Goal: Information Seeking & Learning: Learn about a topic

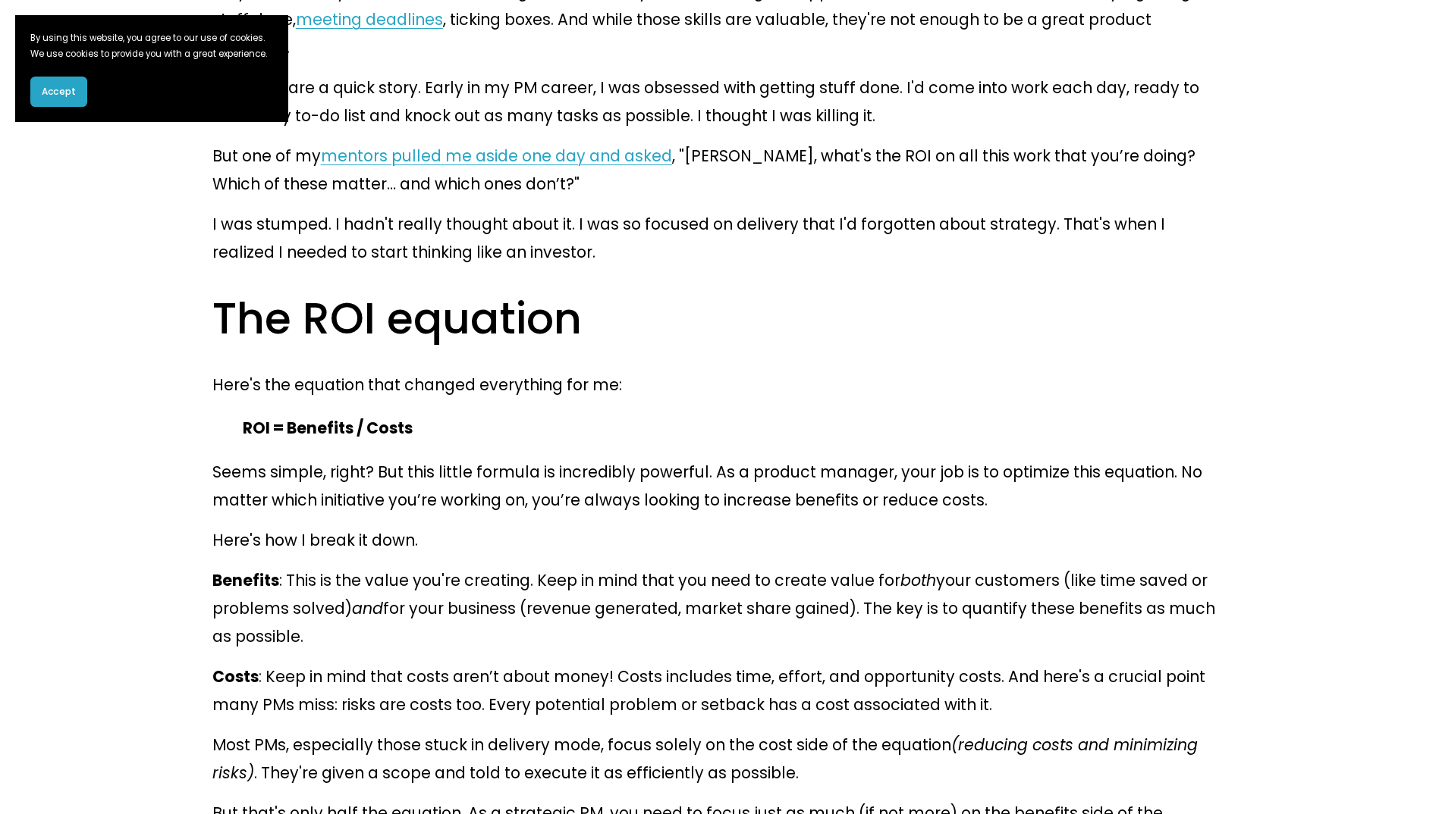
scroll to position [1138, 0]
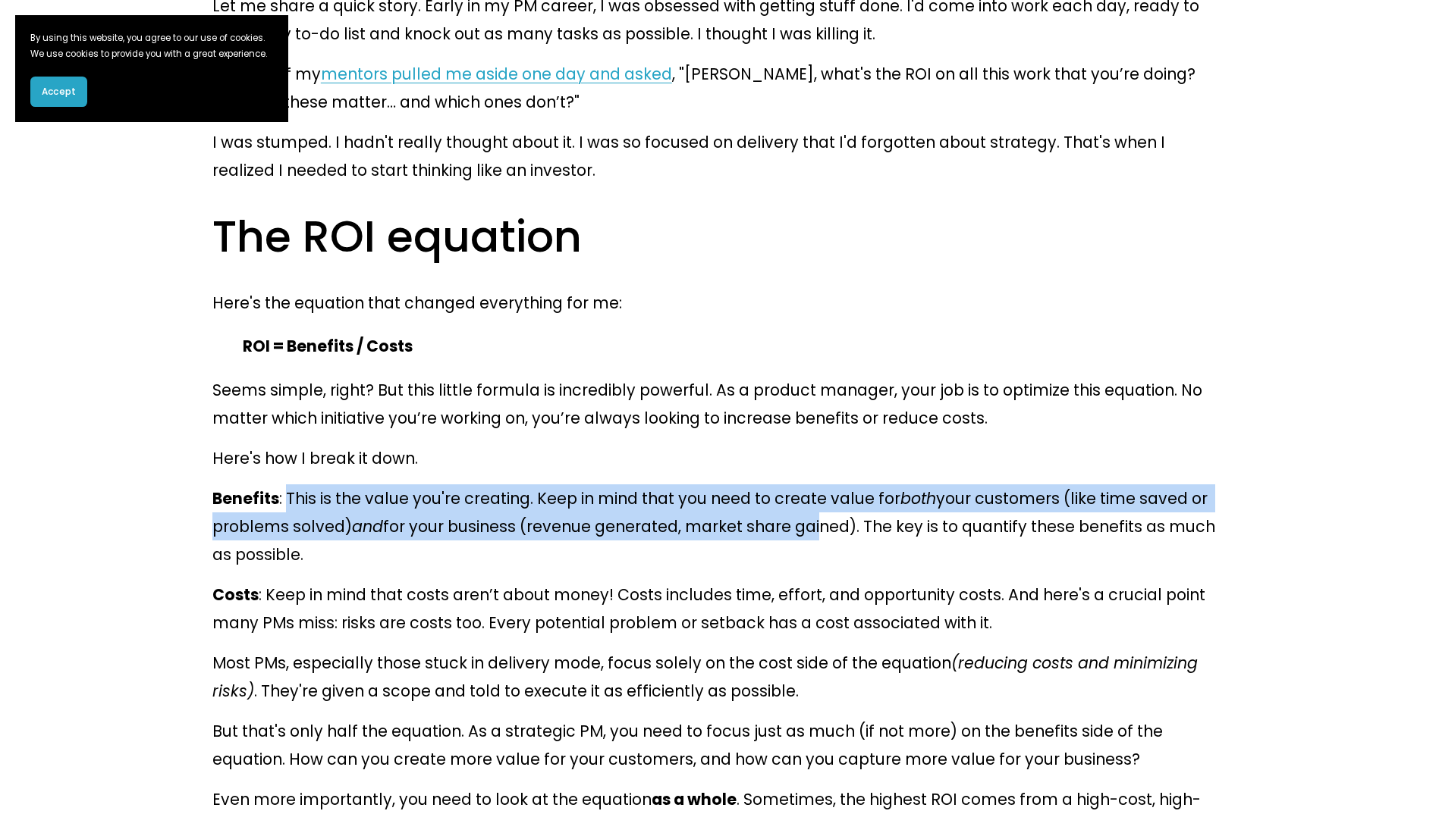
drag, startPoint x: 282, startPoint y: 290, endPoint x: 689, endPoint y: 322, distance: 407.7
click at [689, 485] on p "Benefits : This is the value you're creating. Keep in mind that you need to cre…" at bounding box center [719, 527] width 1014 height 84
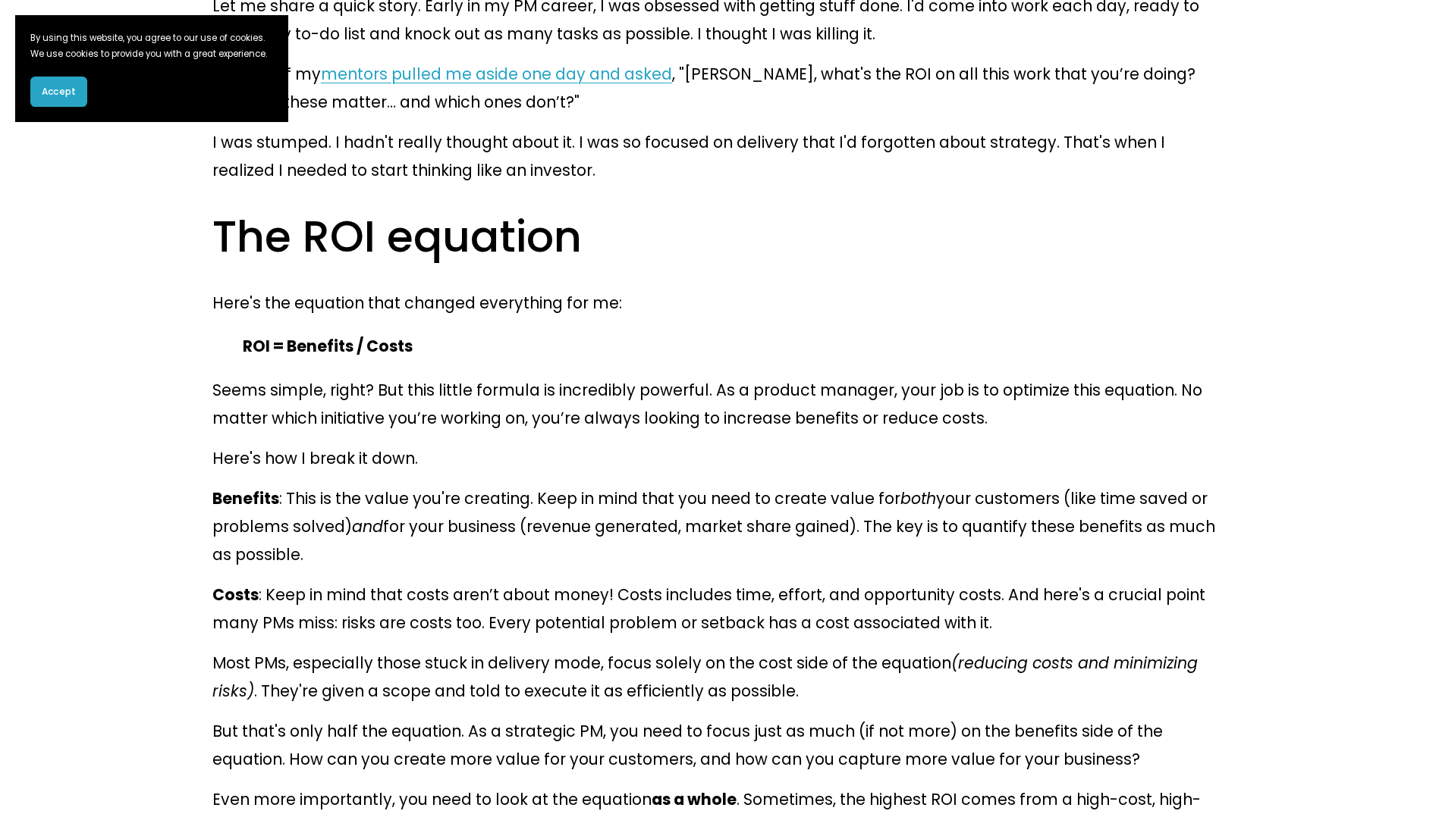
drag, startPoint x: 689, startPoint y: 322, endPoint x: 667, endPoint y: 395, distance: 76.8
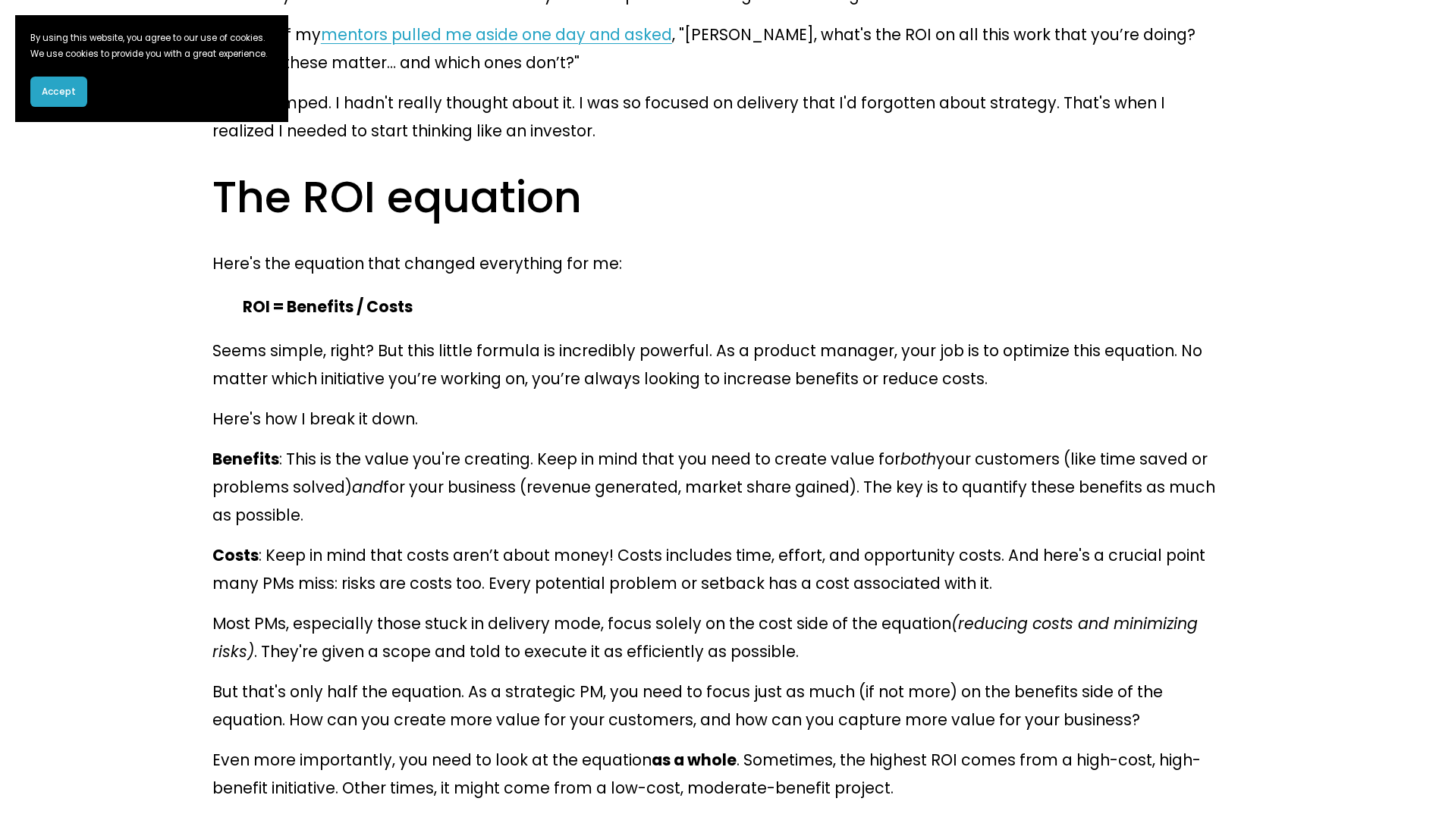
scroll to position [1213, 0]
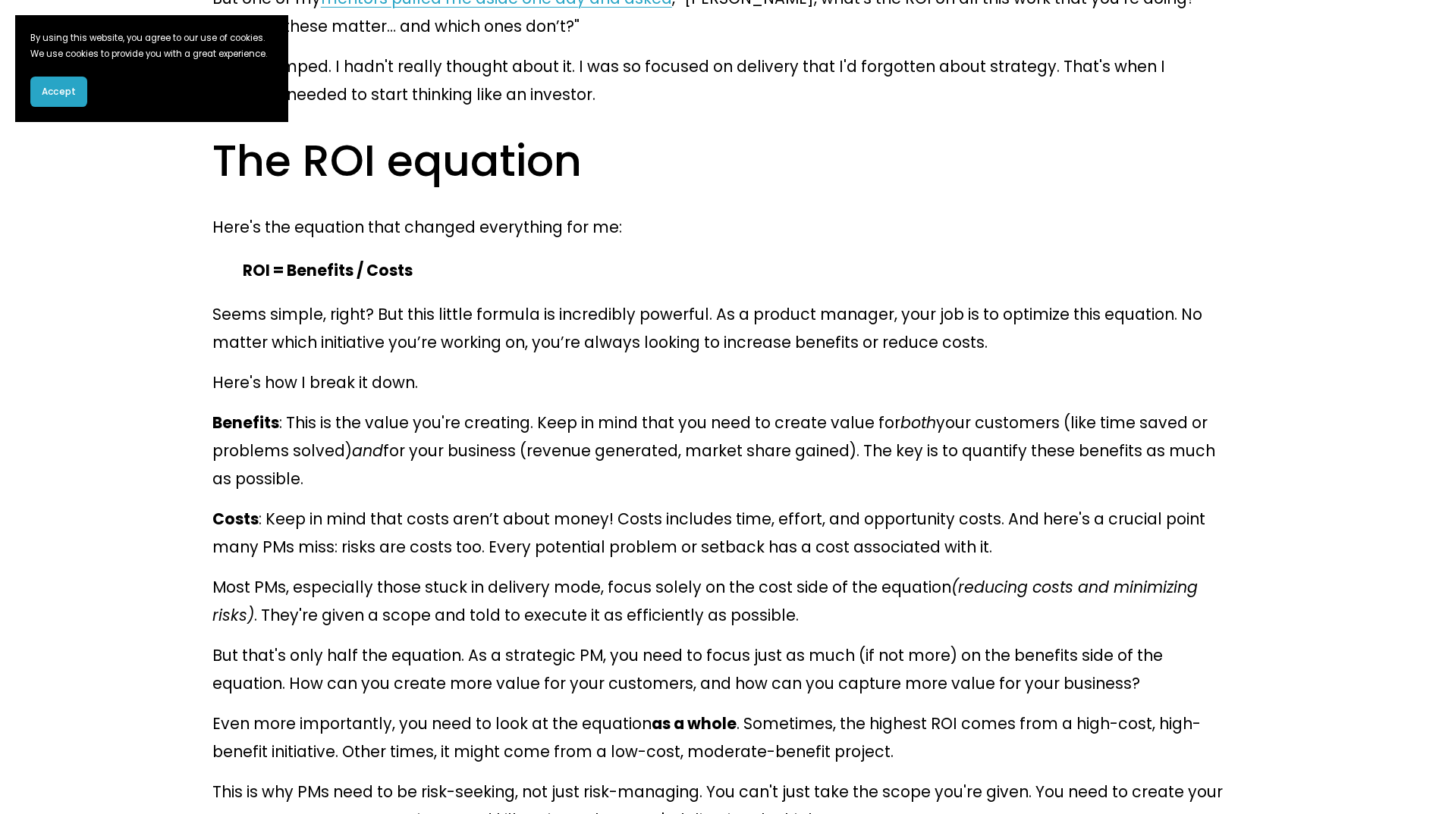
drag, startPoint x: 69, startPoint y: 108, endPoint x: 77, endPoint y: 113, distance: 8.8
click at [69, 99] on span "Accept" at bounding box center [59, 92] width 34 height 14
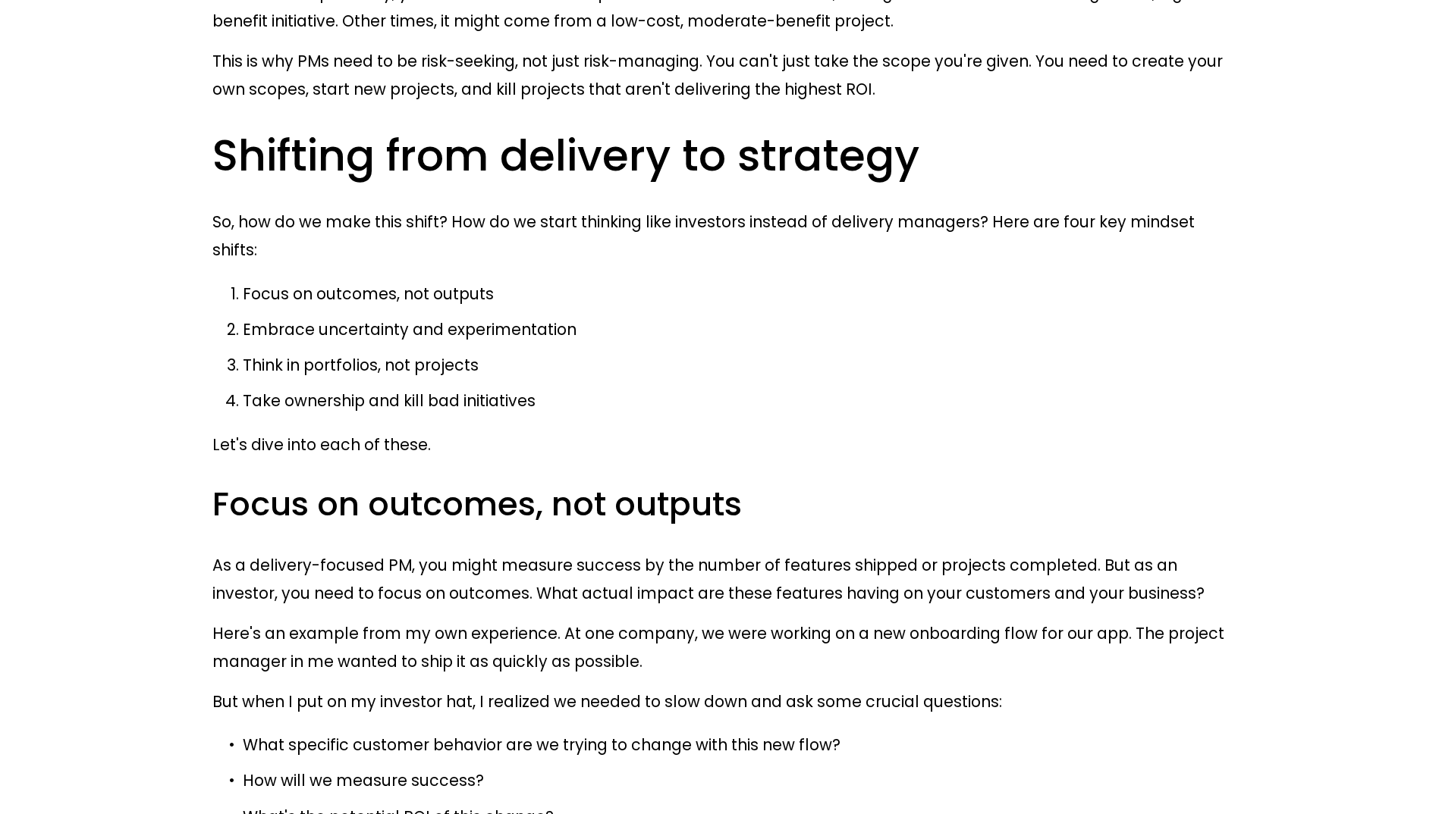
scroll to position [1972, 0]
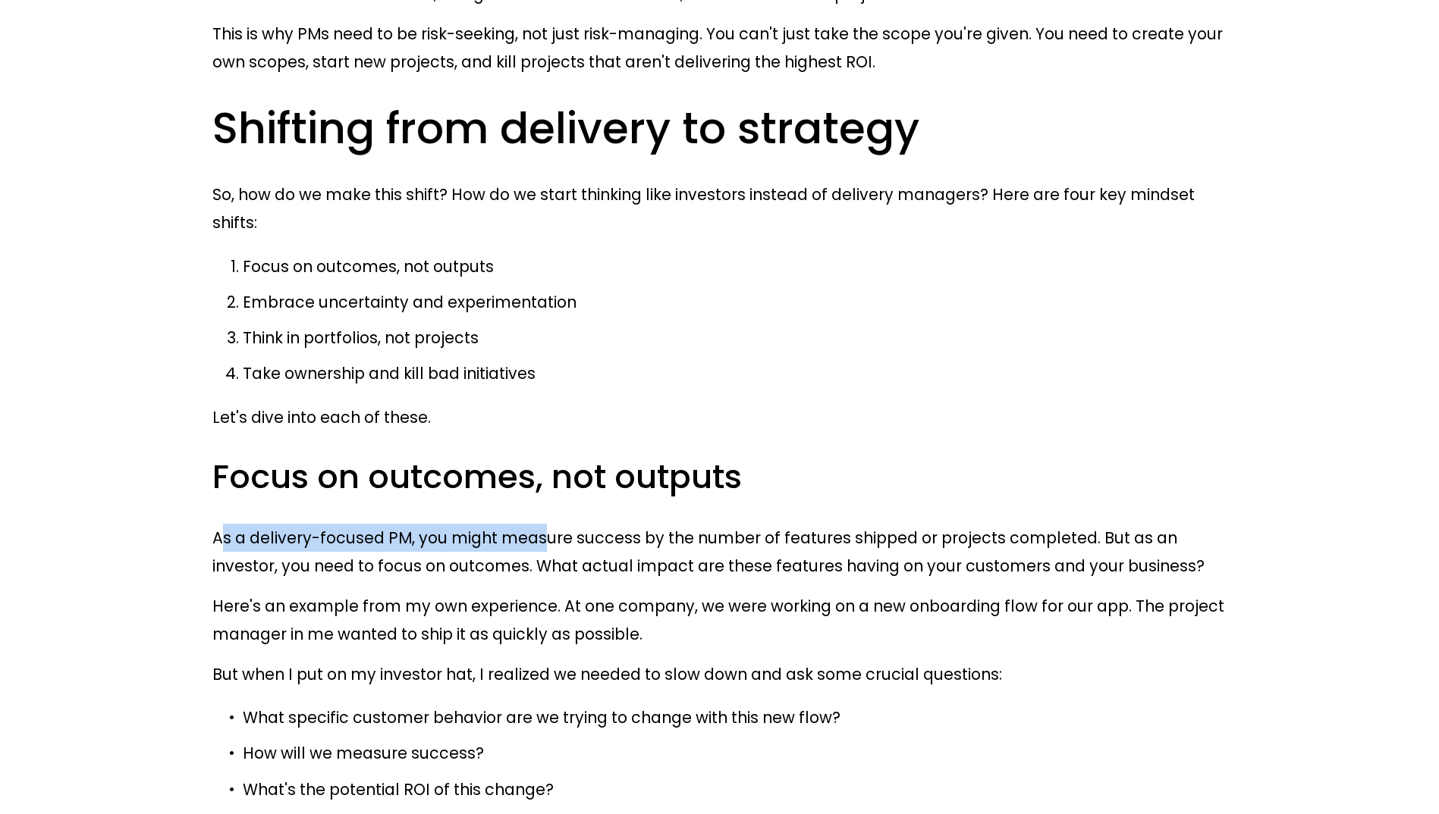
drag, startPoint x: 220, startPoint y: 213, endPoint x: 519, endPoint y: 219, distance: 298.9
click at [519, 524] on p "As a delivery-focused PM, you might measure success by the number of features s…" at bounding box center [719, 552] width 1014 height 56
drag, startPoint x: 519, startPoint y: 219, endPoint x: 496, endPoint y: 259, distance: 45.5
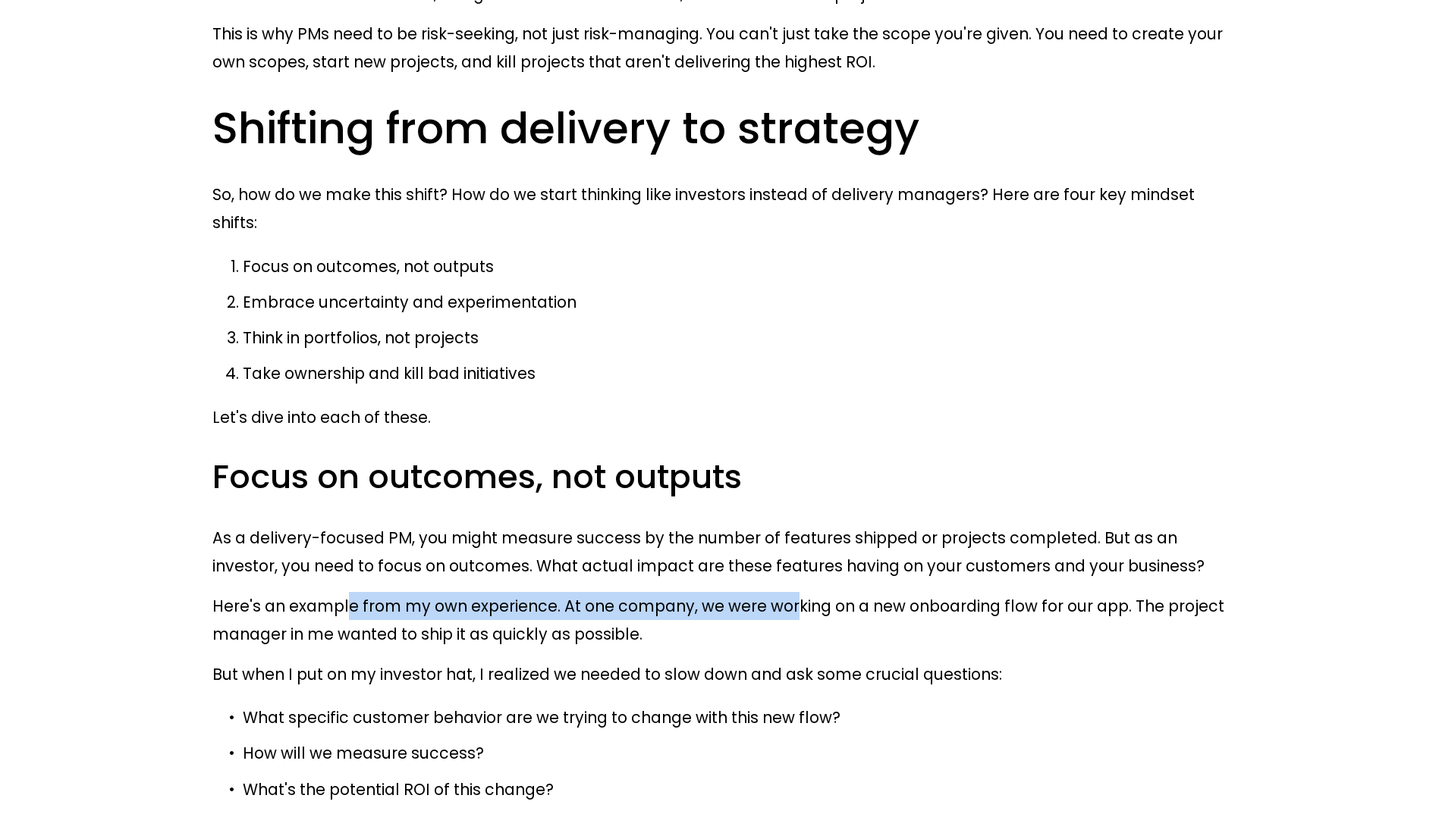
drag, startPoint x: 339, startPoint y: 287, endPoint x: 758, endPoint y: 284, distance: 419.4
click at [758, 592] on p "Here's an example from my own experience. At one company, we were working on a …" at bounding box center [719, 620] width 1014 height 56
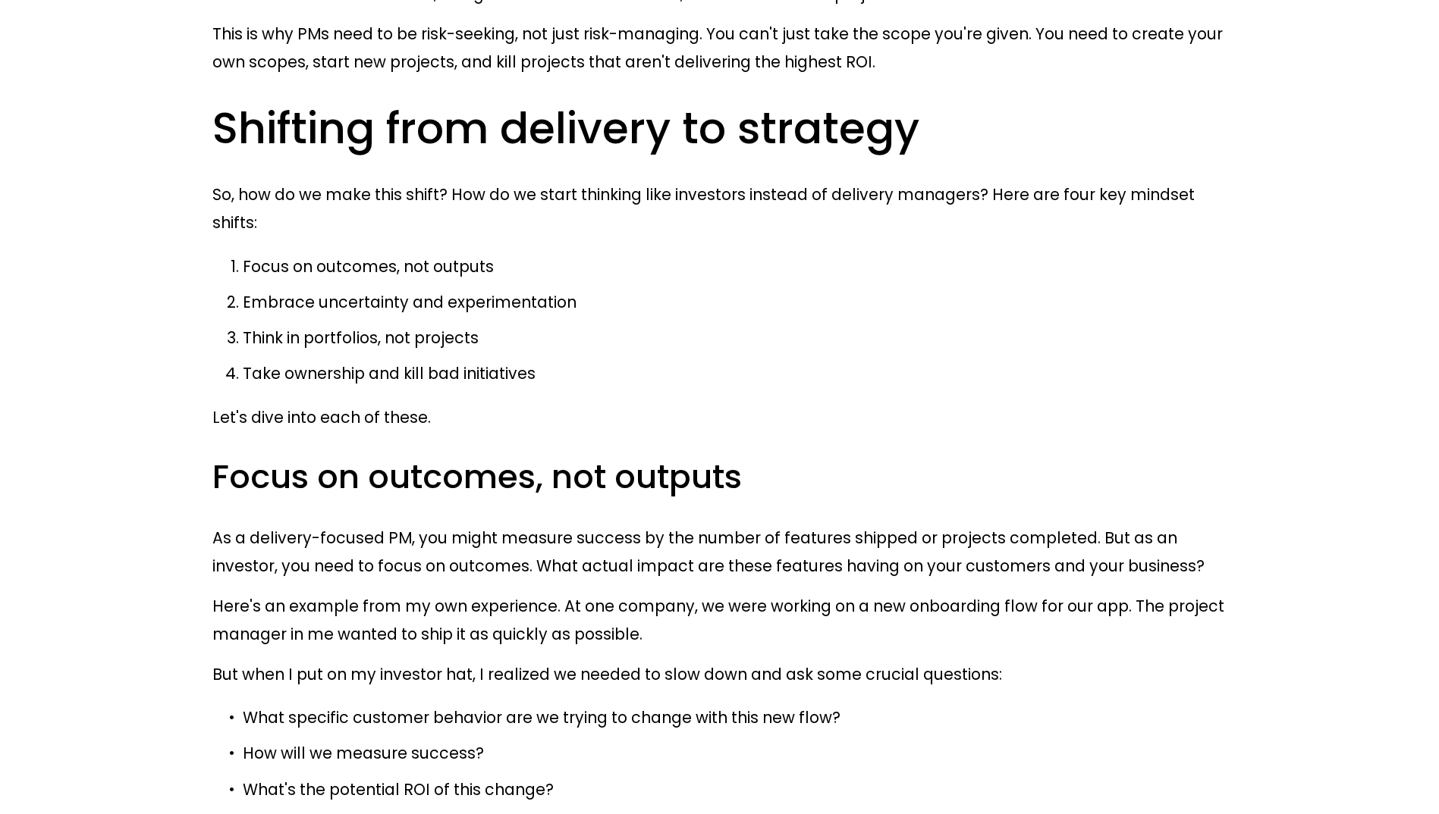
drag, startPoint x: 758, startPoint y: 284, endPoint x: 783, endPoint y: 278, distance: 25.0
click at [783, 592] on p "Here's an example from my own experience. At one company, we were working on a …" at bounding box center [719, 620] width 1014 height 56
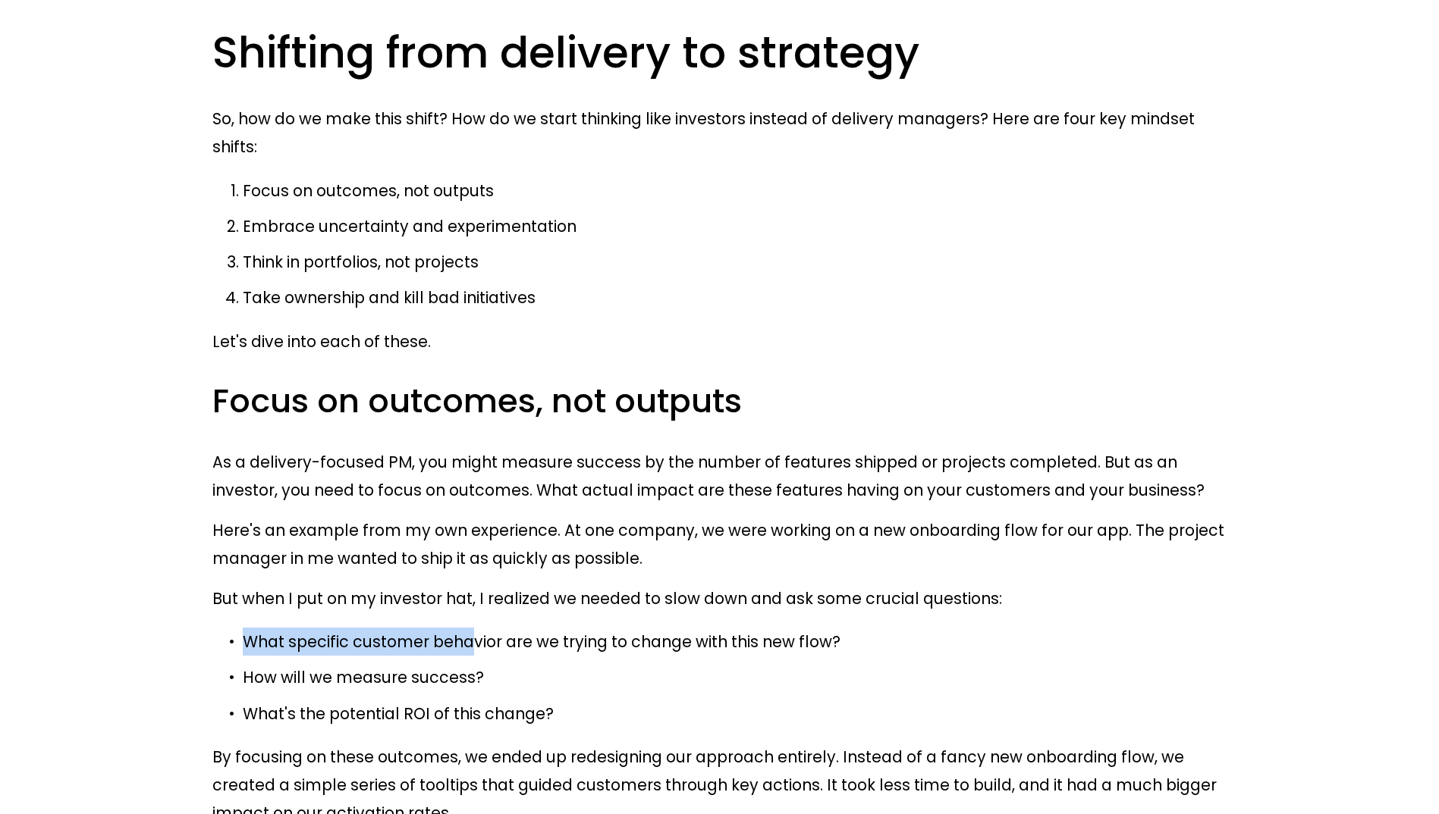
drag, startPoint x: 228, startPoint y: 306, endPoint x: 455, endPoint y: 311, distance: 227.6
click at [455, 628] on p "What specific customer behavior are we trying to change with this new flow?" at bounding box center [735, 642] width 984 height 28
drag, startPoint x: 455, startPoint y: 311, endPoint x: 451, endPoint y: 328, distance: 17.8
click at [451, 628] on ul "What specific customer behavior are we trying to change with this new flow? How…" at bounding box center [719, 678] width 1014 height 100
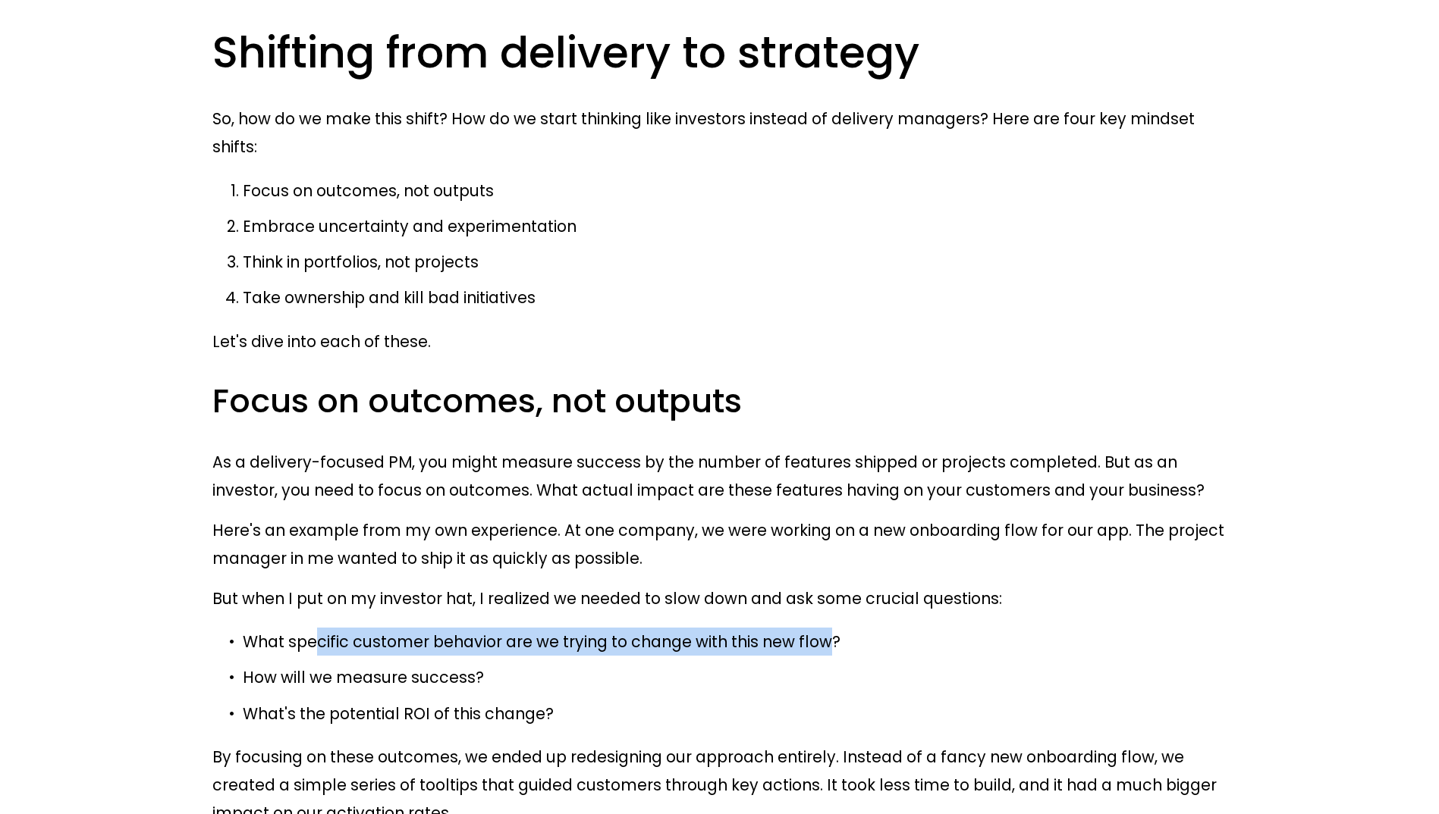
drag, startPoint x: 312, startPoint y: 311, endPoint x: 786, endPoint y: 321, distance: 474.1
click at [786, 628] on p "What specific customer behavior are we trying to change with this new flow?" at bounding box center [735, 642] width 984 height 28
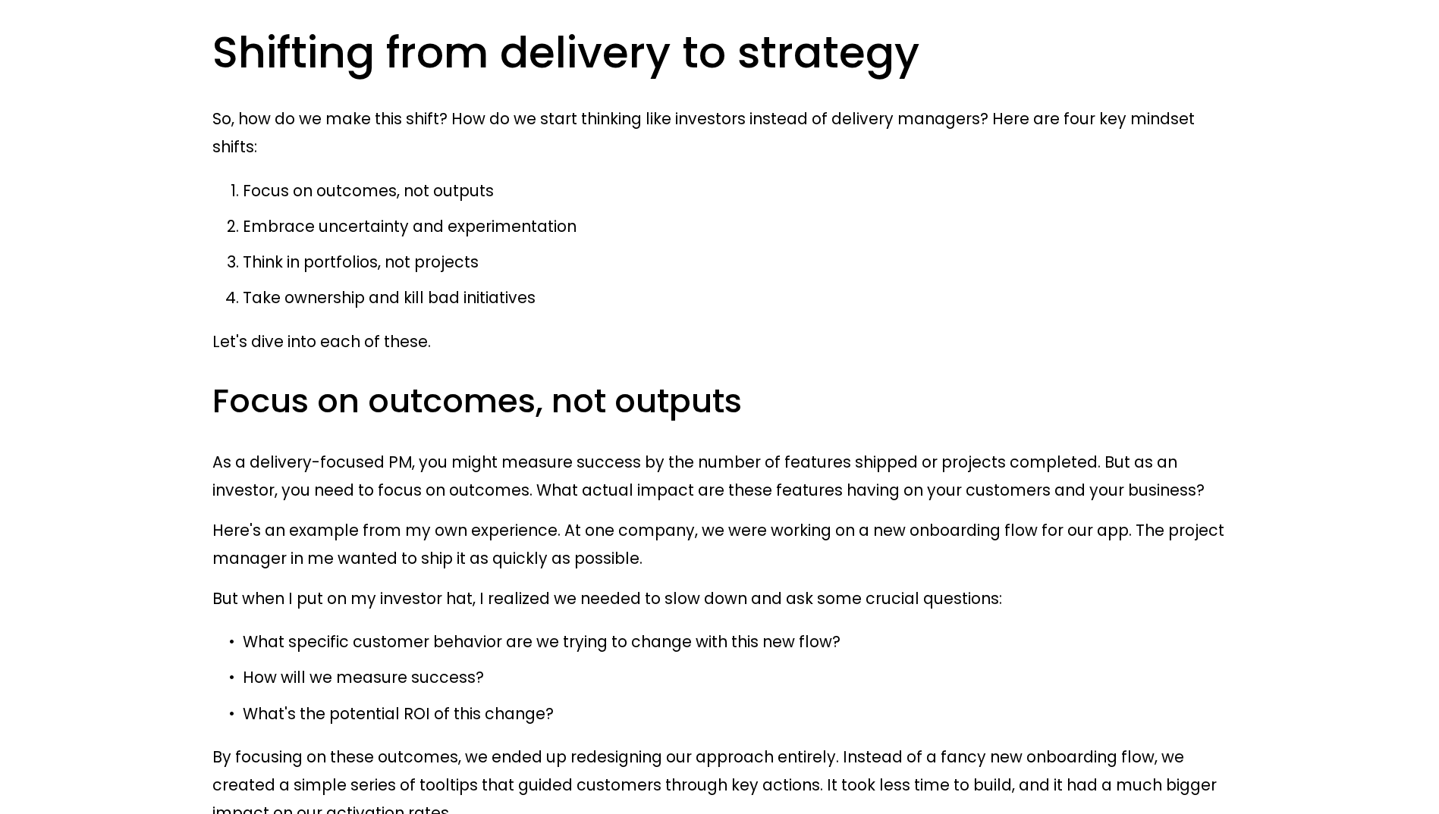
drag, startPoint x: 786, startPoint y: 321, endPoint x: 707, endPoint y: 344, distance: 83.0
click at [707, 664] on p "How will we measure success?" at bounding box center [735, 678] width 984 height 28
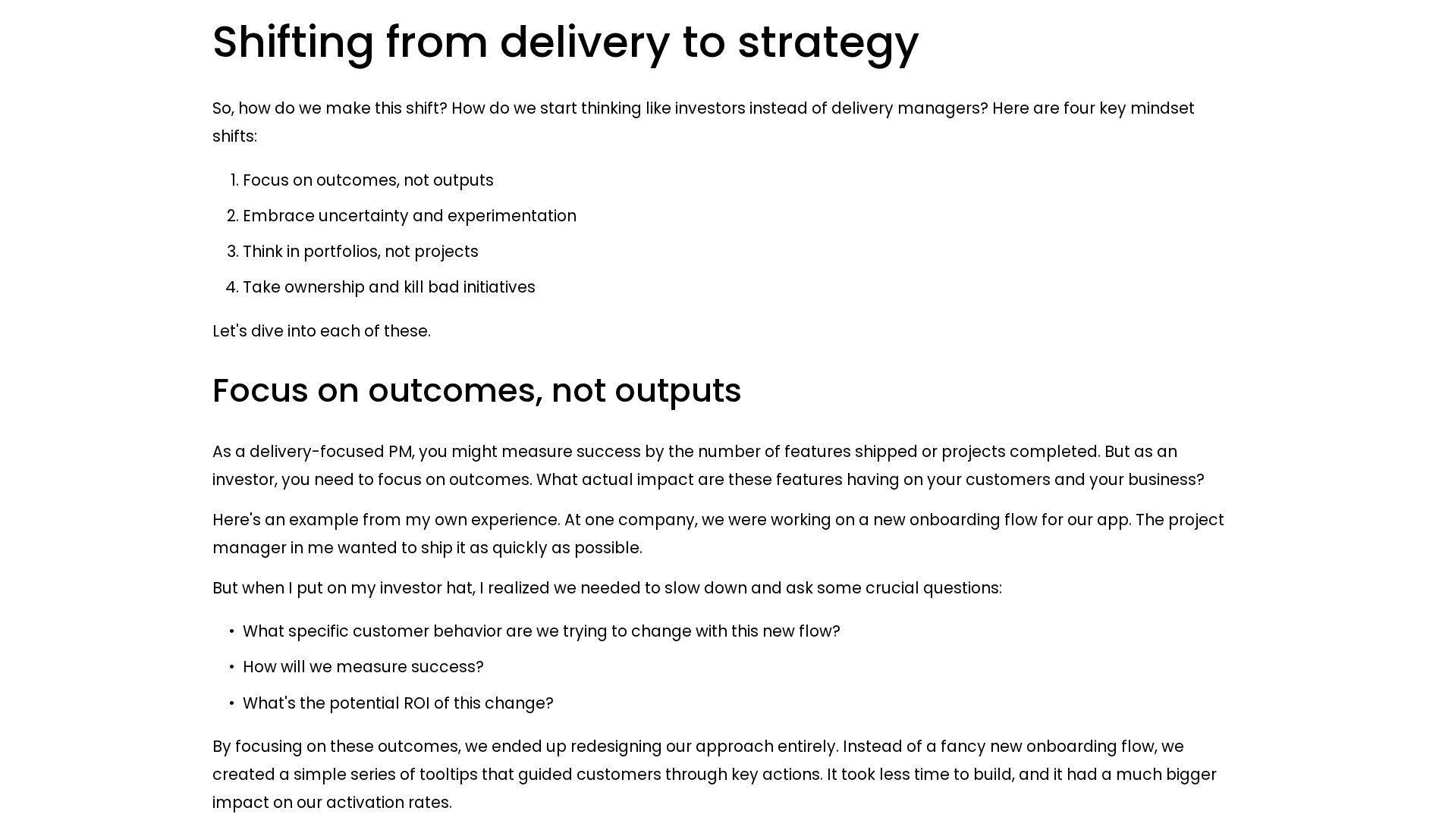
scroll to position [2123, 0]
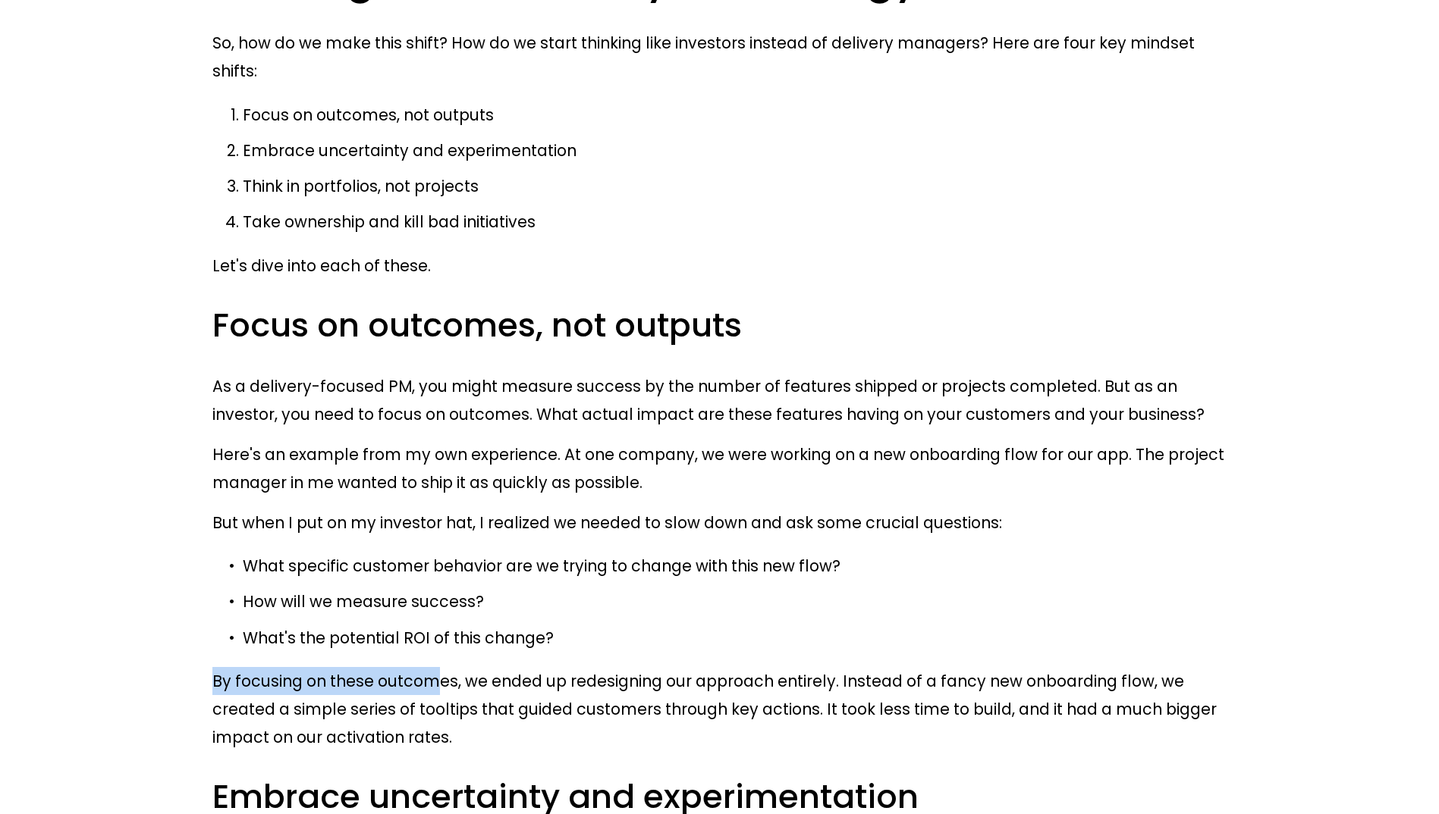
drag, startPoint x: 204, startPoint y: 342, endPoint x: 417, endPoint y: 350, distance: 213.2
drag, startPoint x: 417, startPoint y: 350, endPoint x: 424, endPoint y: 364, distance: 15.9
click at [424, 667] on p "By focusing on these outcomes, we ended up redesigning our approach entirely. I…" at bounding box center [719, 709] width 1014 height 84
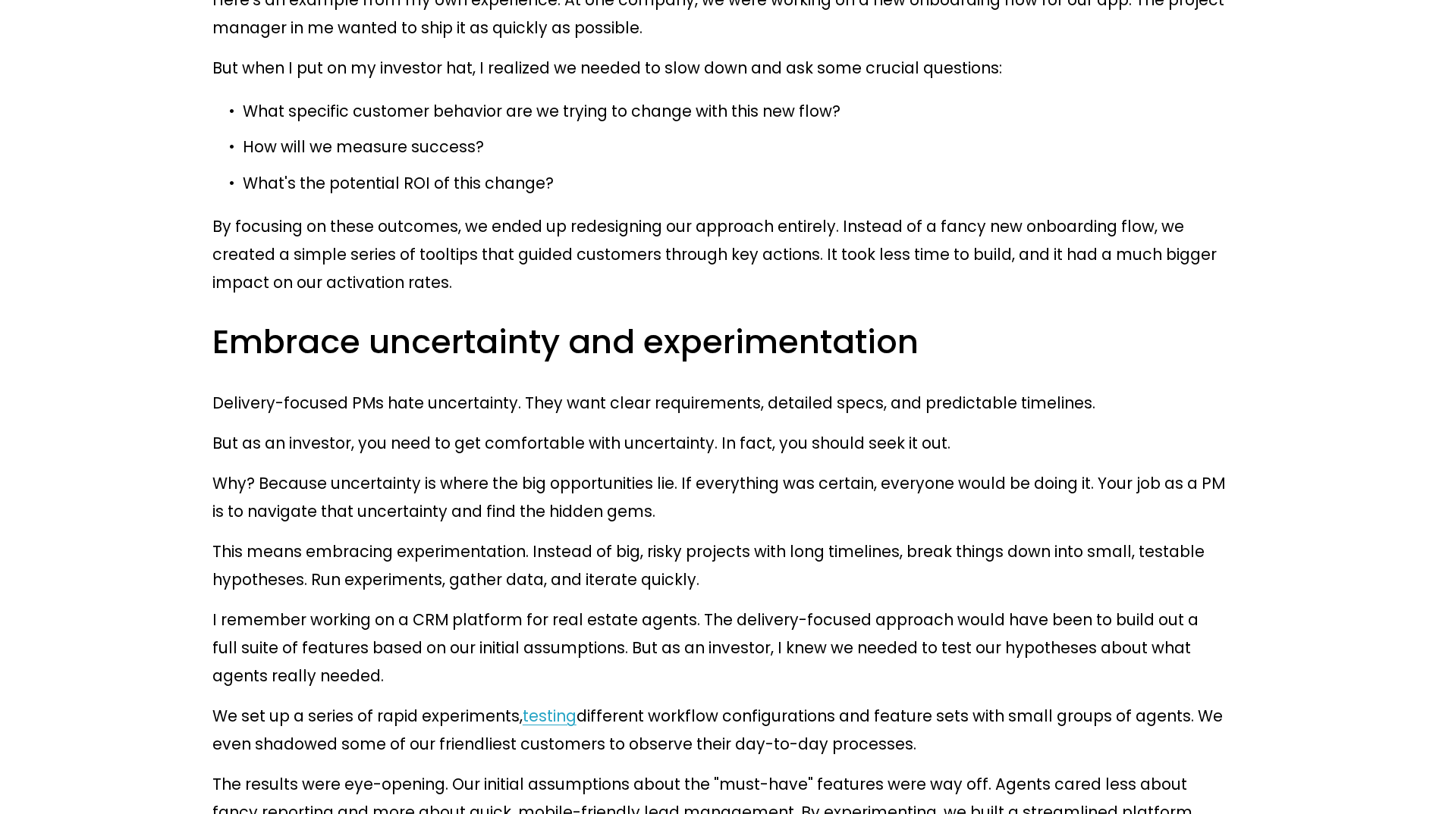
scroll to position [2503, 0]
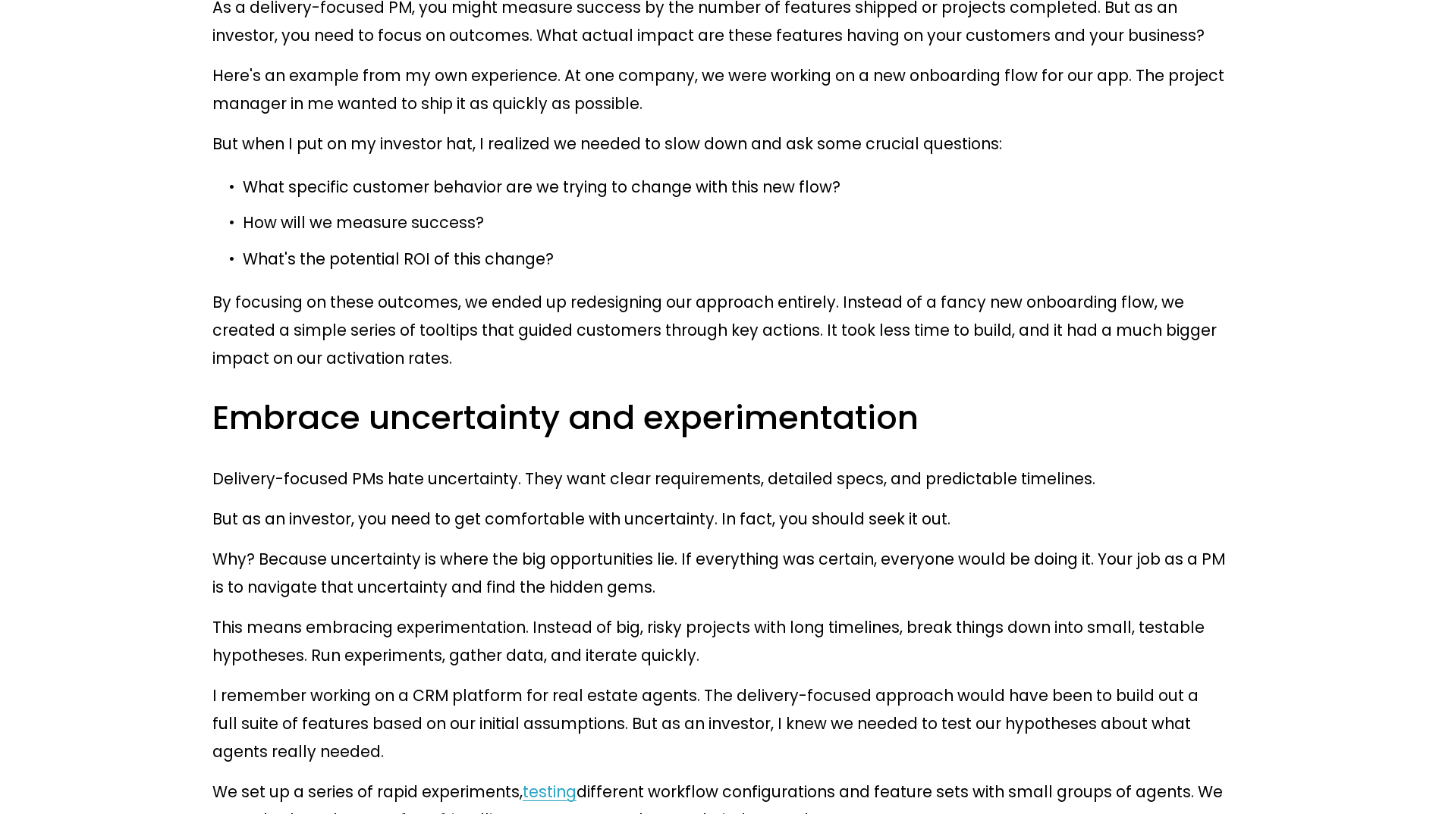
drag, startPoint x: 811, startPoint y: 485, endPoint x: 862, endPoint y: 421, distance: 81.5
drag, startPoint x: 777, startPoint y: 457, endPoint x: 932, endPoint y: 457, distance: 154.7
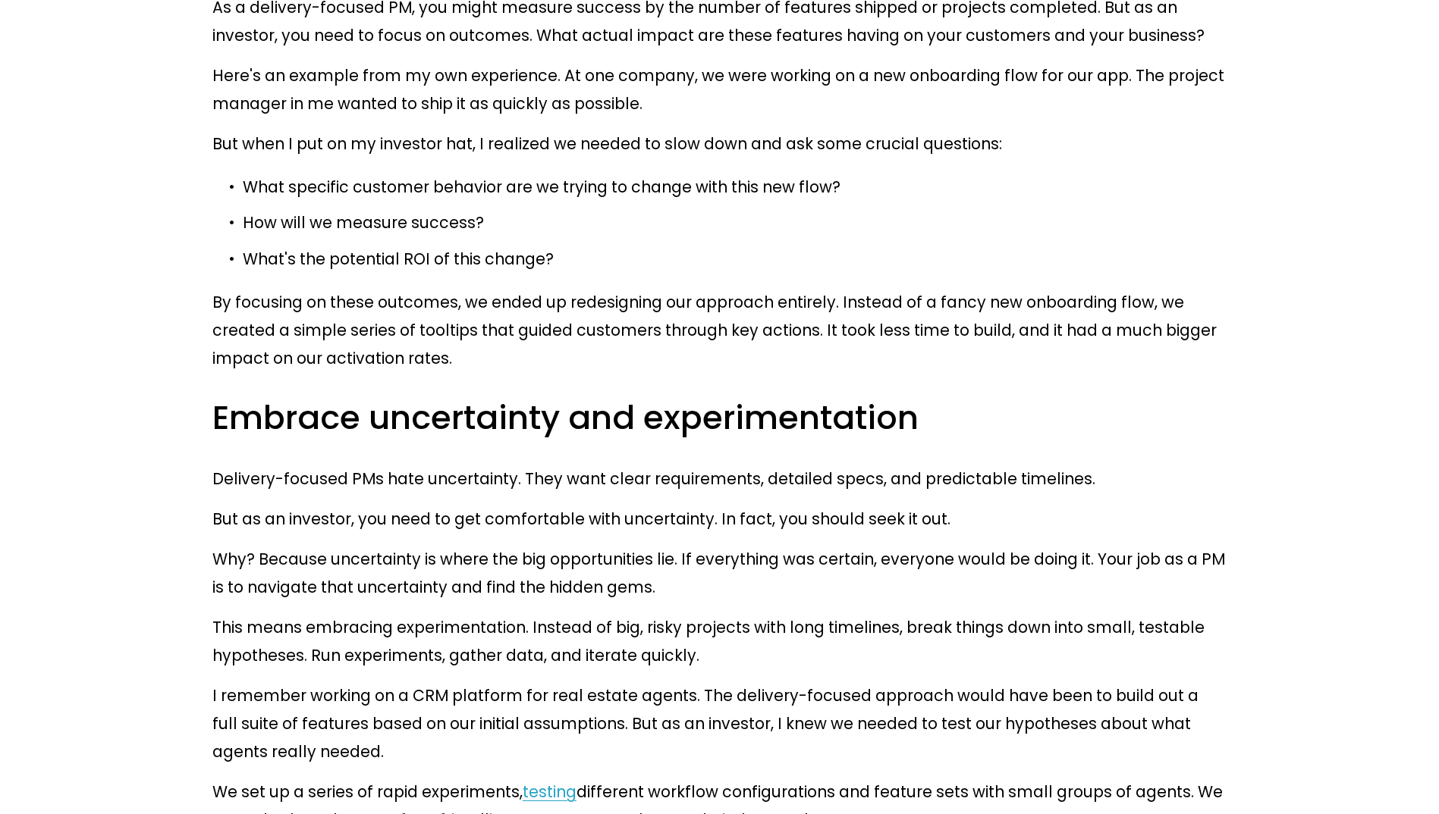
drag, startPoint x: 941, startPoint y: 457, endPoint x: 708, endPoint y: 491, distance: 236.1
drag, startPoint x: 717, startPoint y: 485, endPoint x: 837, endPoint y: 491, distance: 120.0
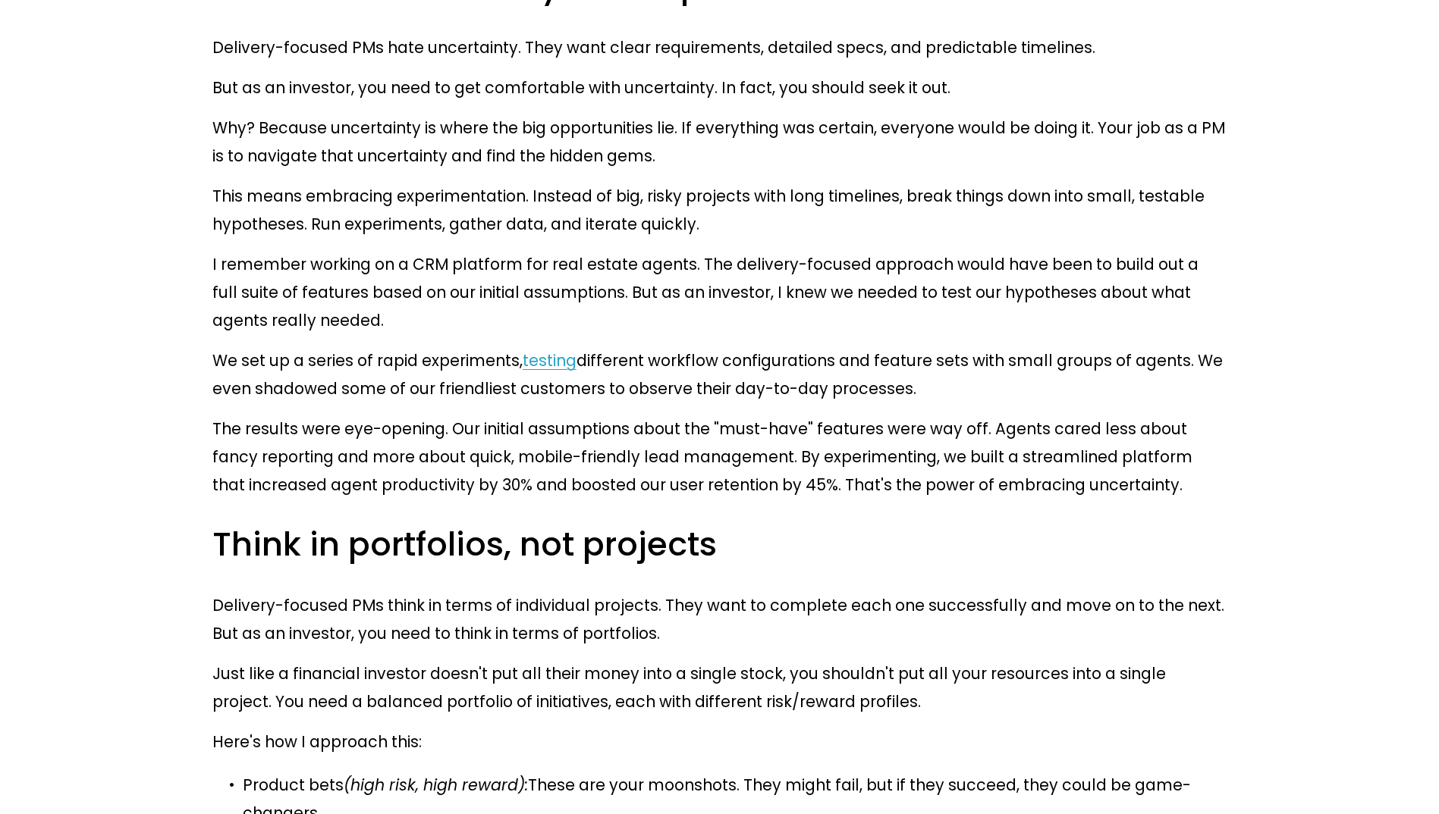
scroll to position [2958, 0]
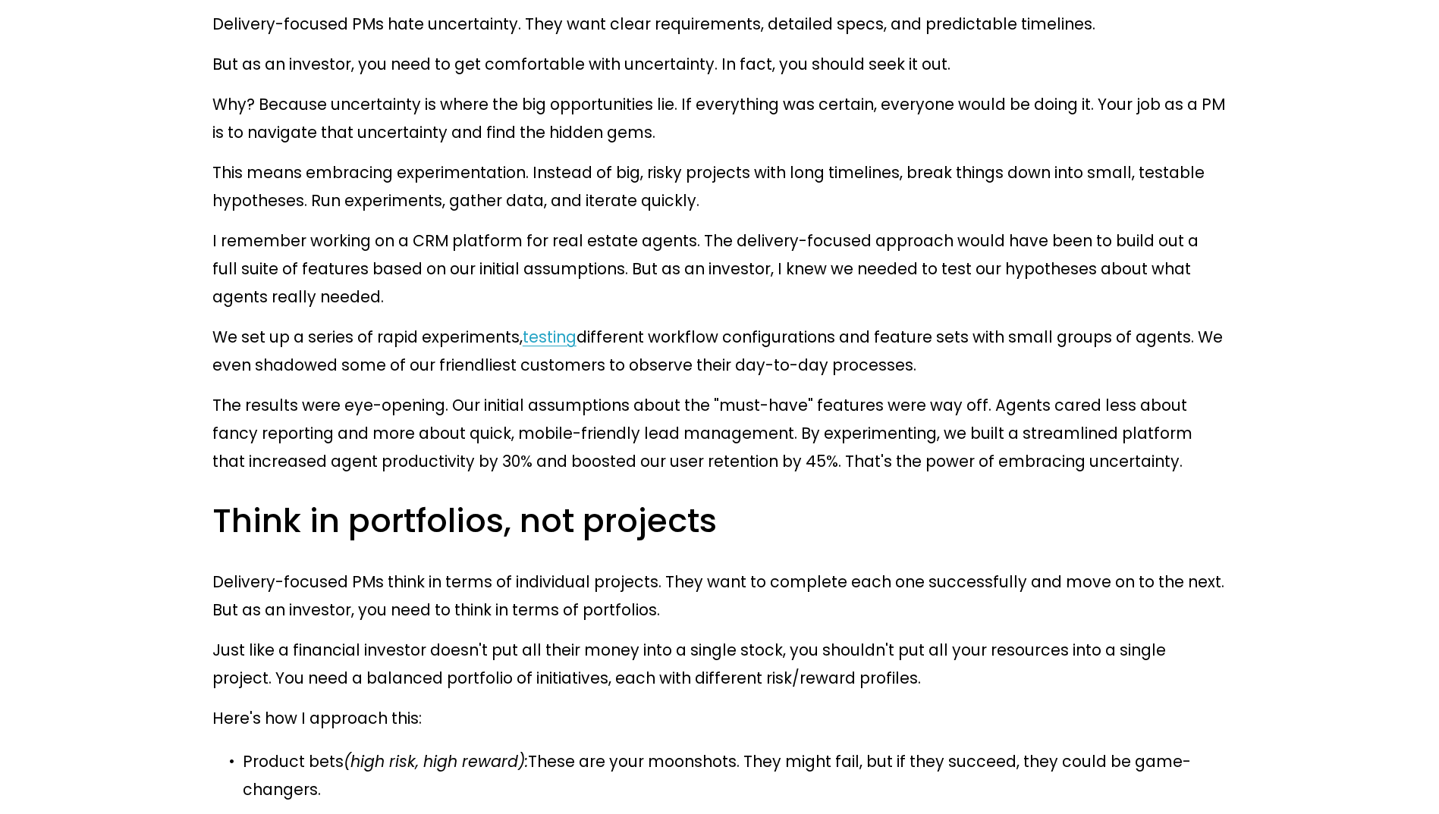
drag, startPoint x: 288, startPoint y: 475, endPoint x: 472, endPoint y: 475, distance: 184.3
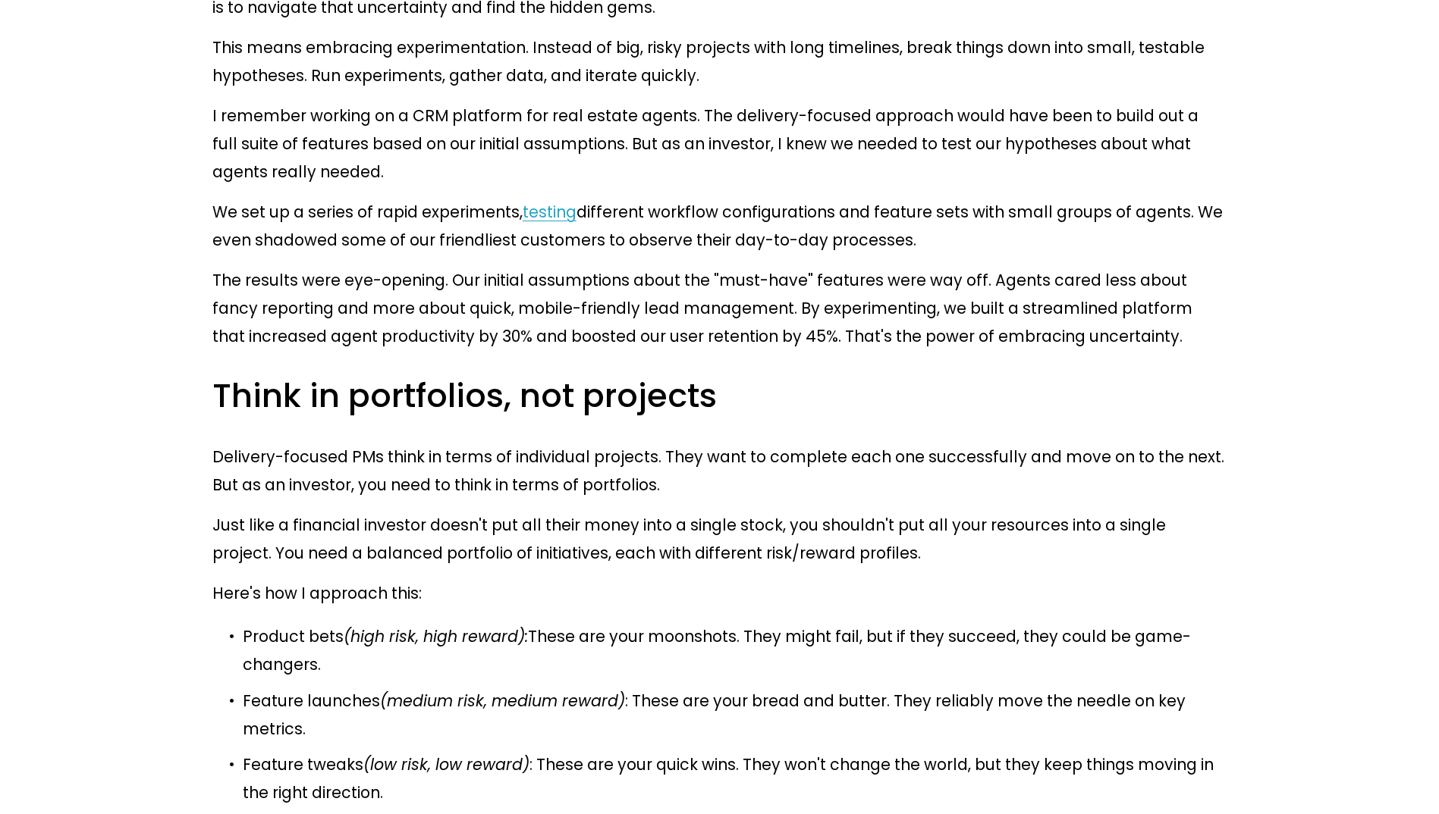
scroll to position [3109, 0]
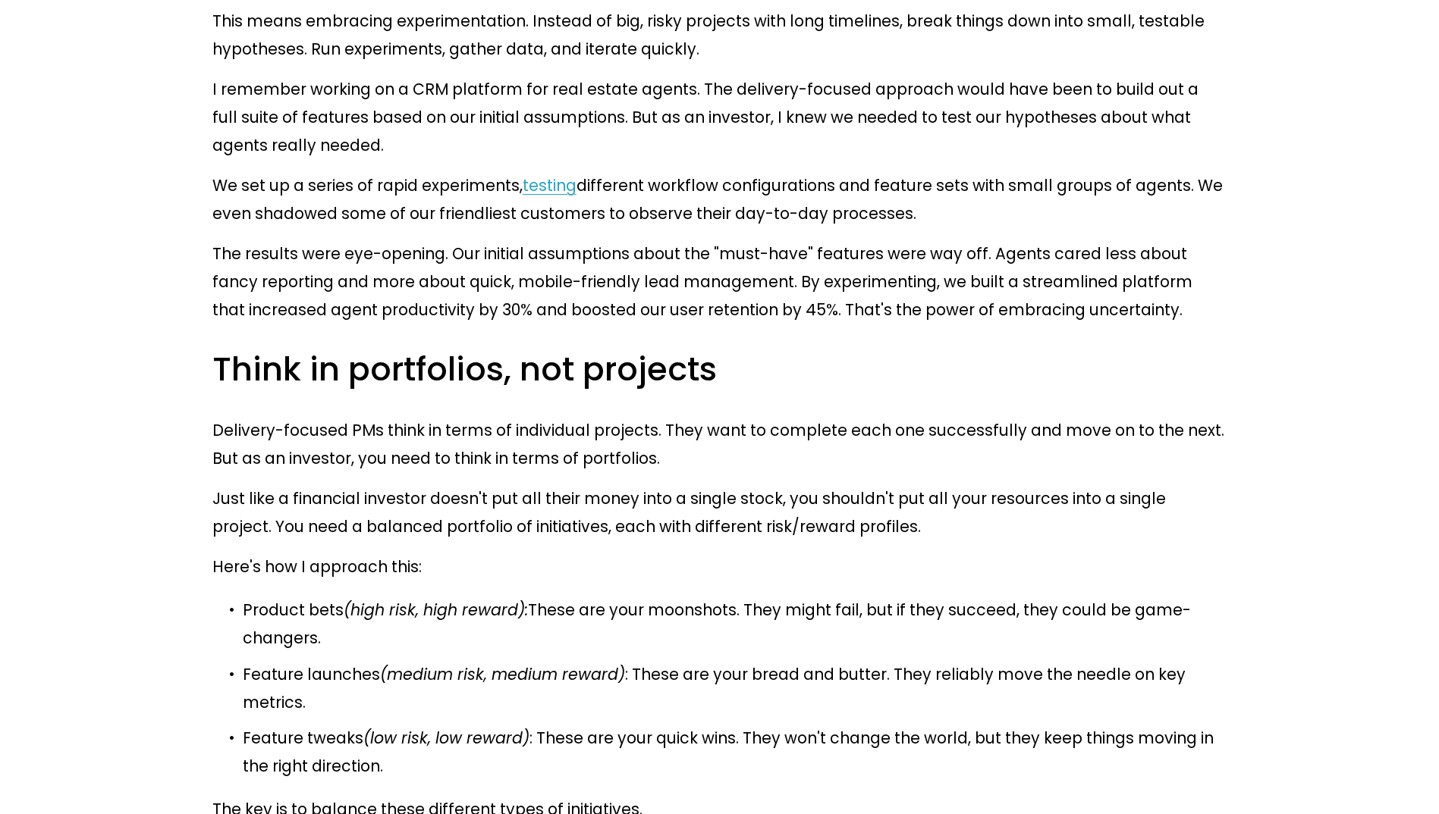
drag, startPoint x: 216, startPoint y: 353, endPoint x: 723, endPoint y: 387, distance: 508.5
drag, startPoint x: 723, startPoint y: 387, endPoint x: 752, endPoint y: 384, distance: 28.2
drag, startPoint x: 761, startPoint y: 384, endPoint x: 872, endPoint y: 402, distance: 113.0
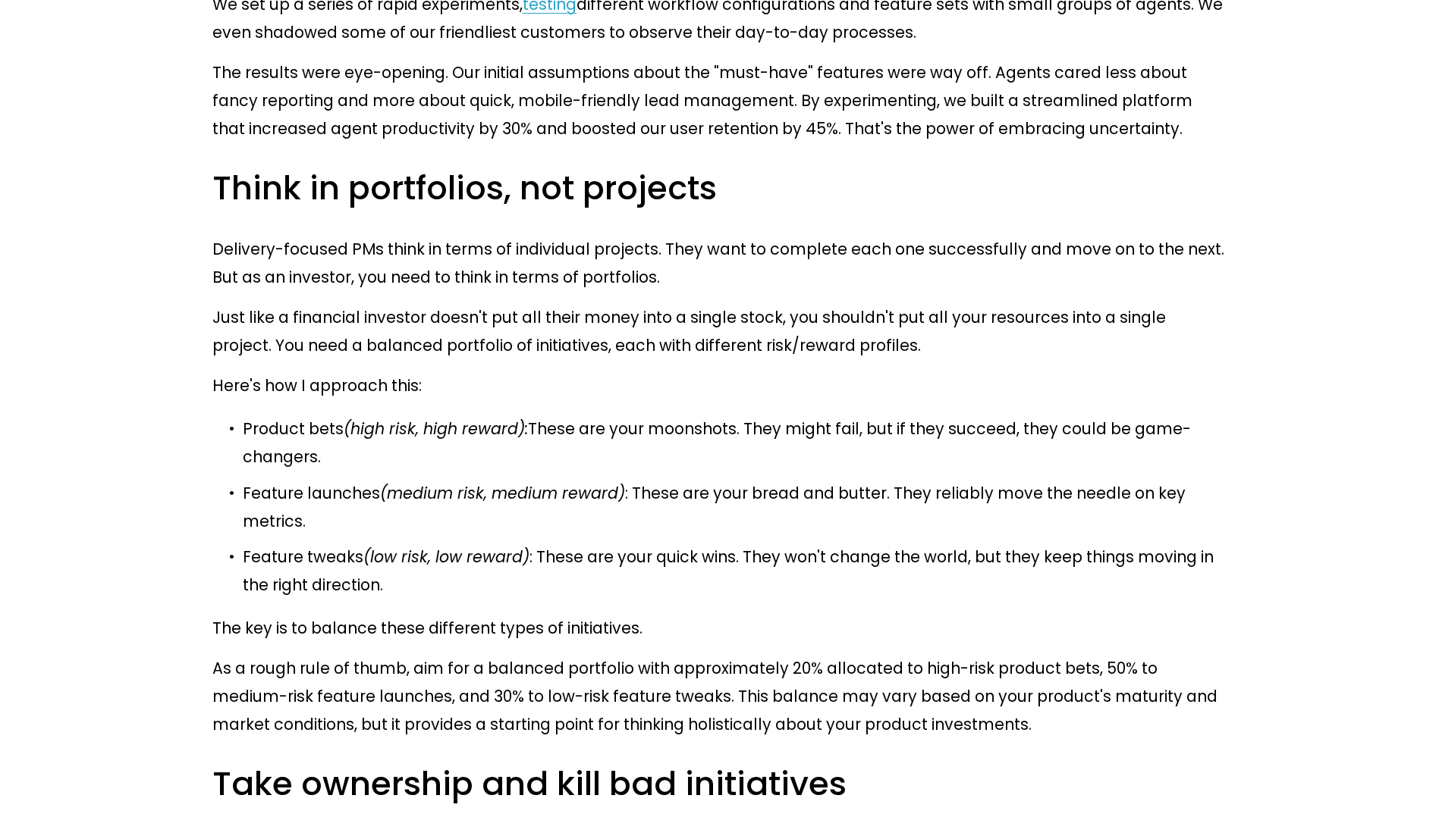
scroll to position [3337, 0]
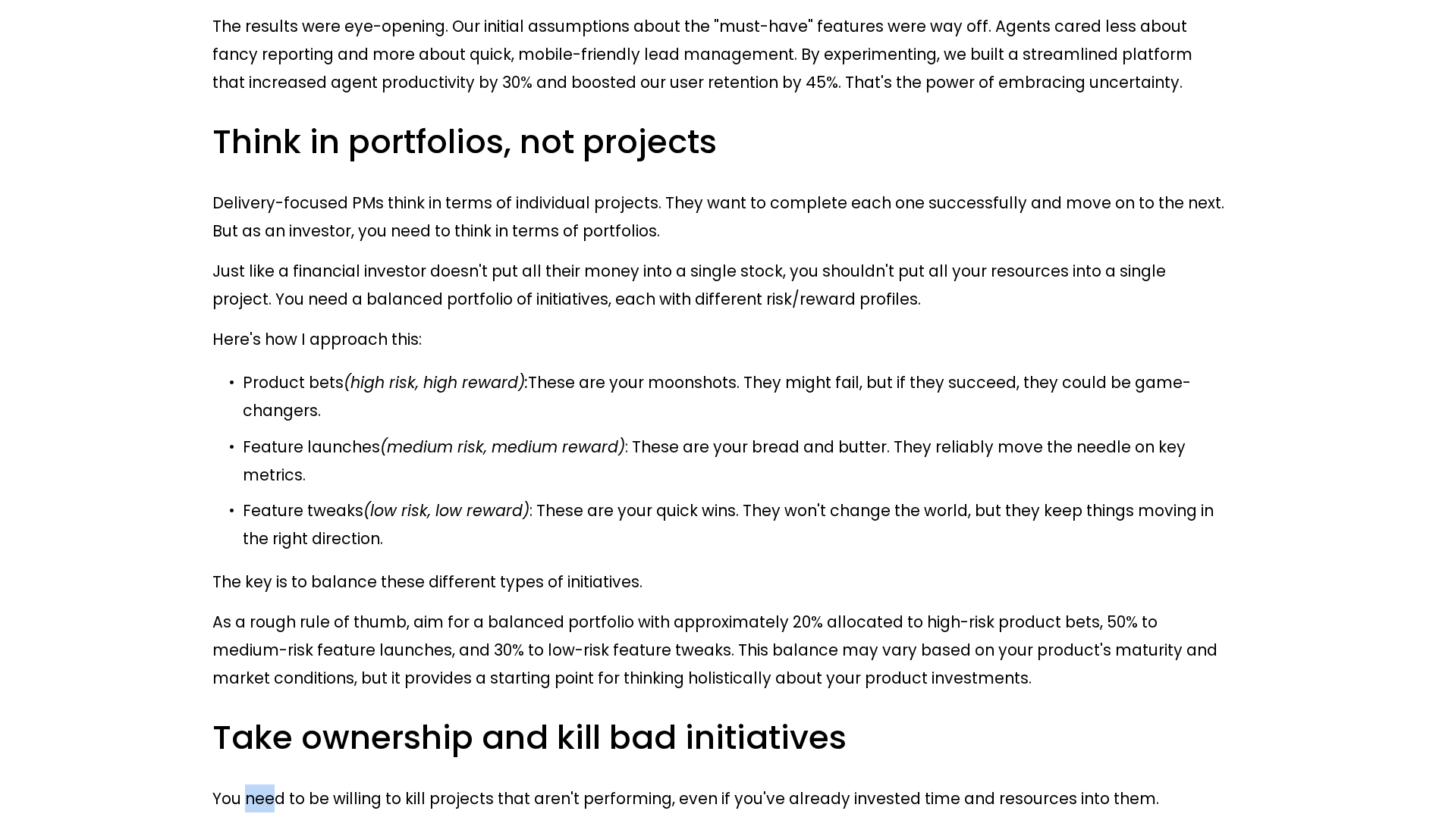
drag, startPoint x: 243, startPoint y: 297, endPoint x: 274, endPoint y: 297, distance: 30.3
click at [274, 785] on p "You need to be willing to kill projects that aren't performing, even if you've …" at bounding box center [719, 799] width 1014 height 28
drag, startPoint x: 274, startPoint y: 297, endPoint x: 331, endPoint y: 302, distance: 57.8
click at [331, 785] on p "You need to be willing to kill projects that aren't performing, even if you've …" at bounding box center [719, 799] width 1014 height 28
drag, startPoint x: 199, startPoint y: 331, endPoint x: 400, endPoint y: 381, distance: 207.1
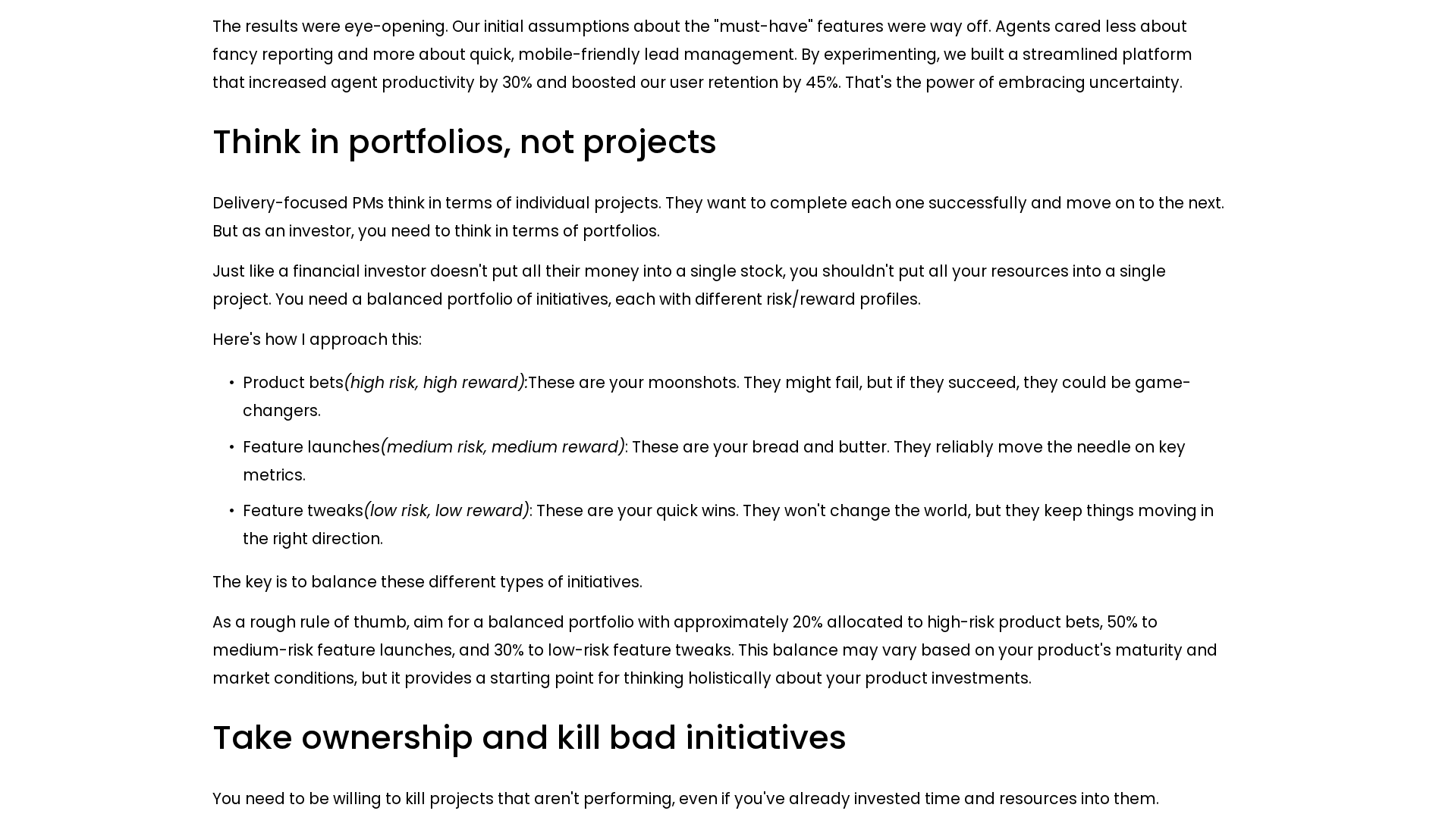
copy p "I’ve personally had to make the tough decision to shut down upcoming feature la…"
drag, startPoint x: 328, startPoint y: 462, endPoint x: 536, endPoint y: 469, distance: 207.9
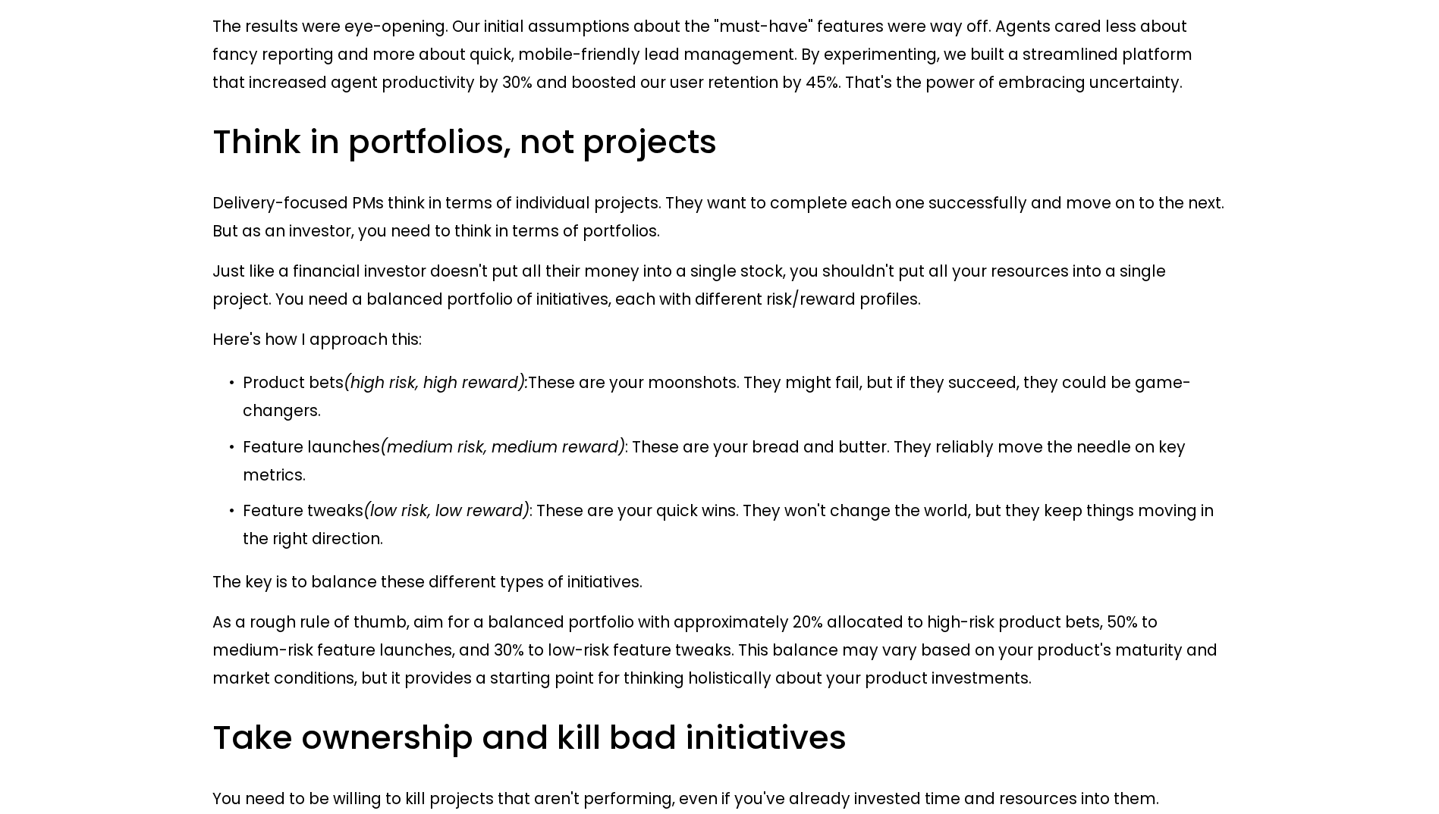
drag, startPoint x: 536, startPoint y: 469, endPoint x: 601, endPoint y: 470, distance: 64.5
drag, startPoint x: 316, startPoint y: 462, endPoint x: 539, endPoint y: 487, distance: 224.4
drag, startPoint x: 539, startPoint y: 487, endPoint x: 523, endPoint y: 519, distance: 35.6
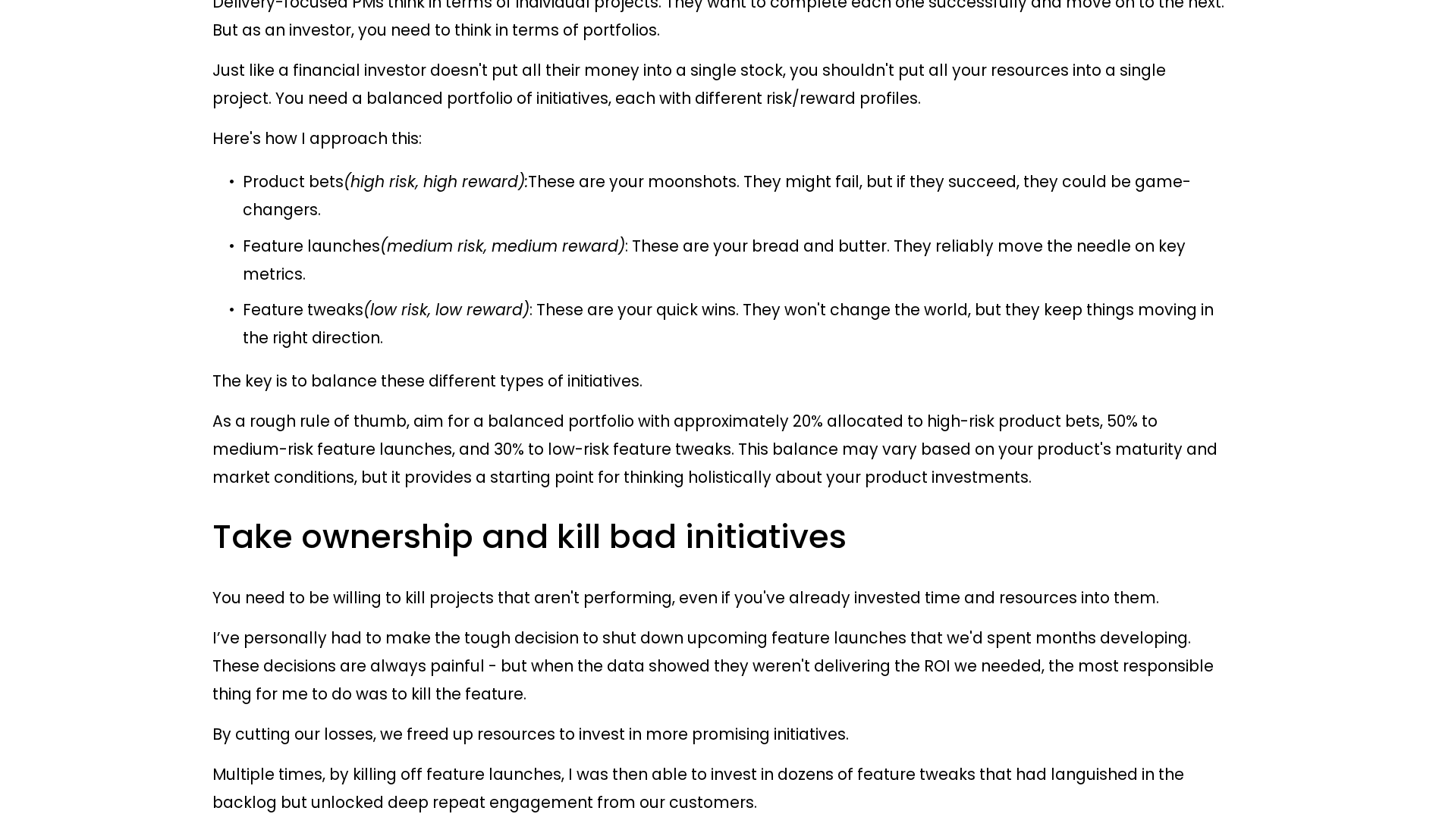
scroll to position [3564, 0]
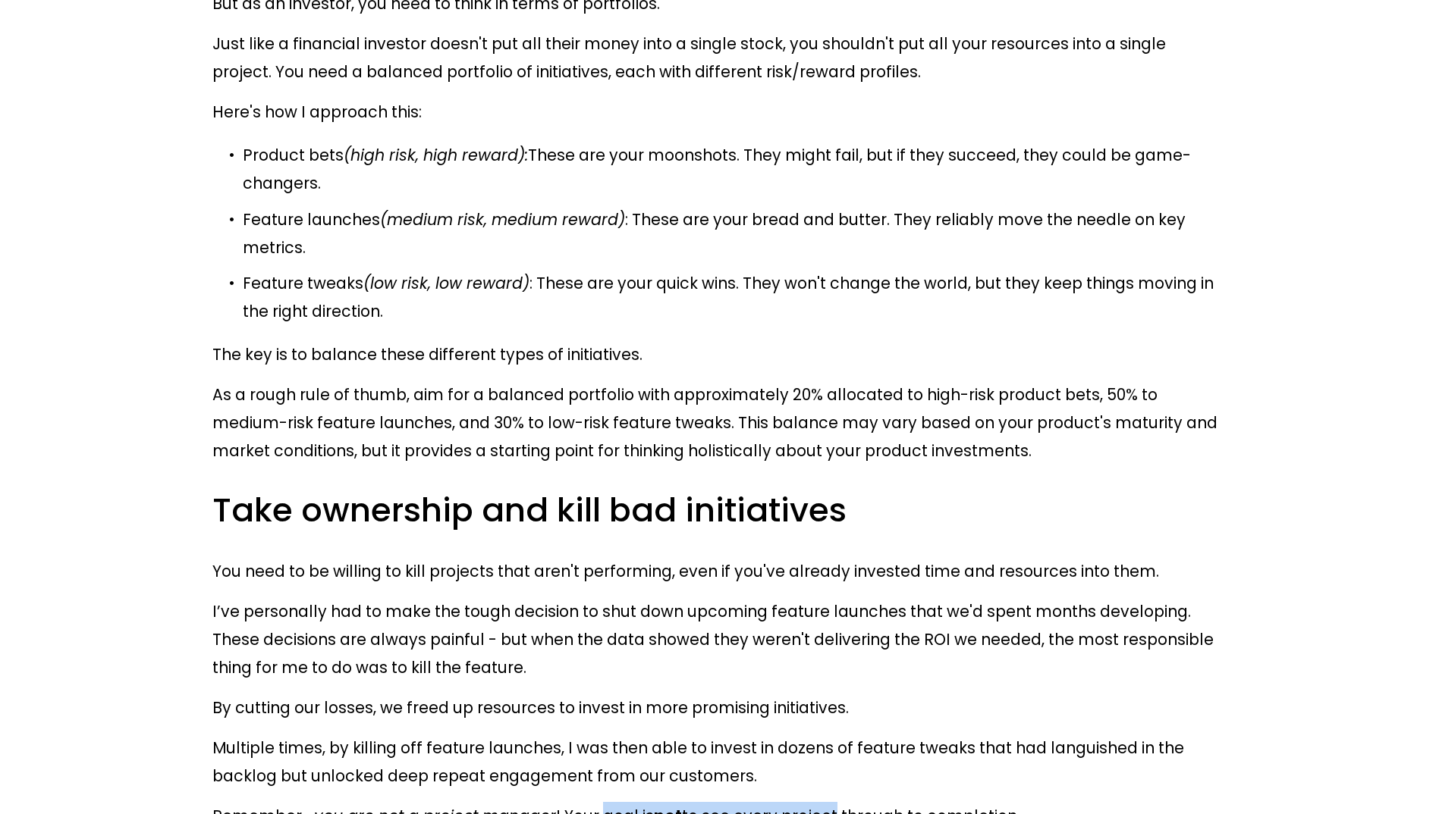
drag, startPoint x: 601, startPoint y: 297, endPoint x: 801, endPoint y: 295, distance: 199.5
click at [801, 802] on p "Remember - you are not a project manager ! Your goal is not to see every projec…" at bounding box center [719, 816] width 1014 height 28
drag, startPoint x: 801, startPoint y: 295, endPoint x: 744, endPoint y: 339, distance: 71.9
drag, startPoint x: 272, startPoint y: 336, endPoint x: 698, endPoint y: 328, distance: 426.3
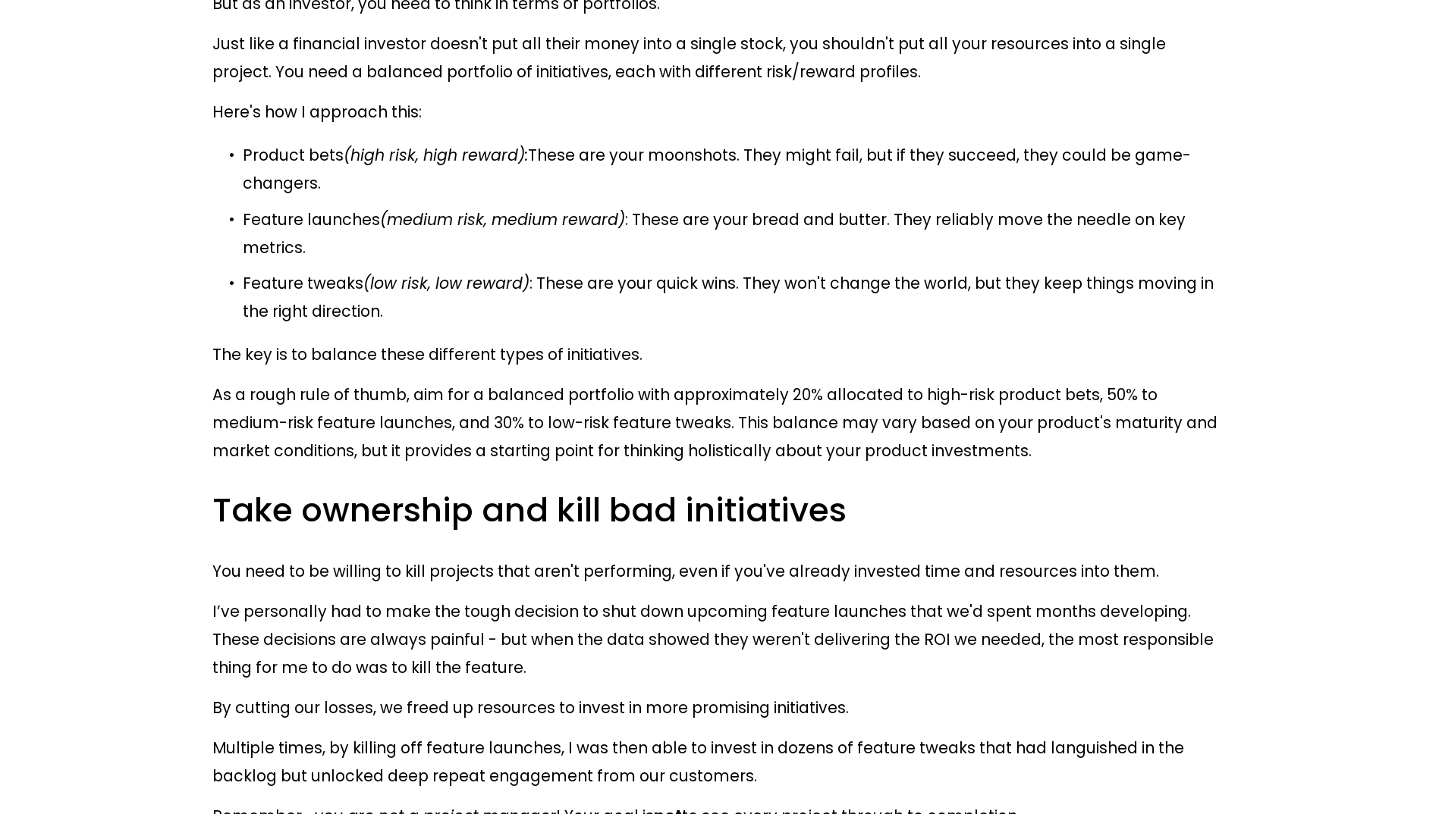
drag, startPoint x: 698, startPoint y: 328, endPoint x: 645, endPoint y: 374, distance: 69.9
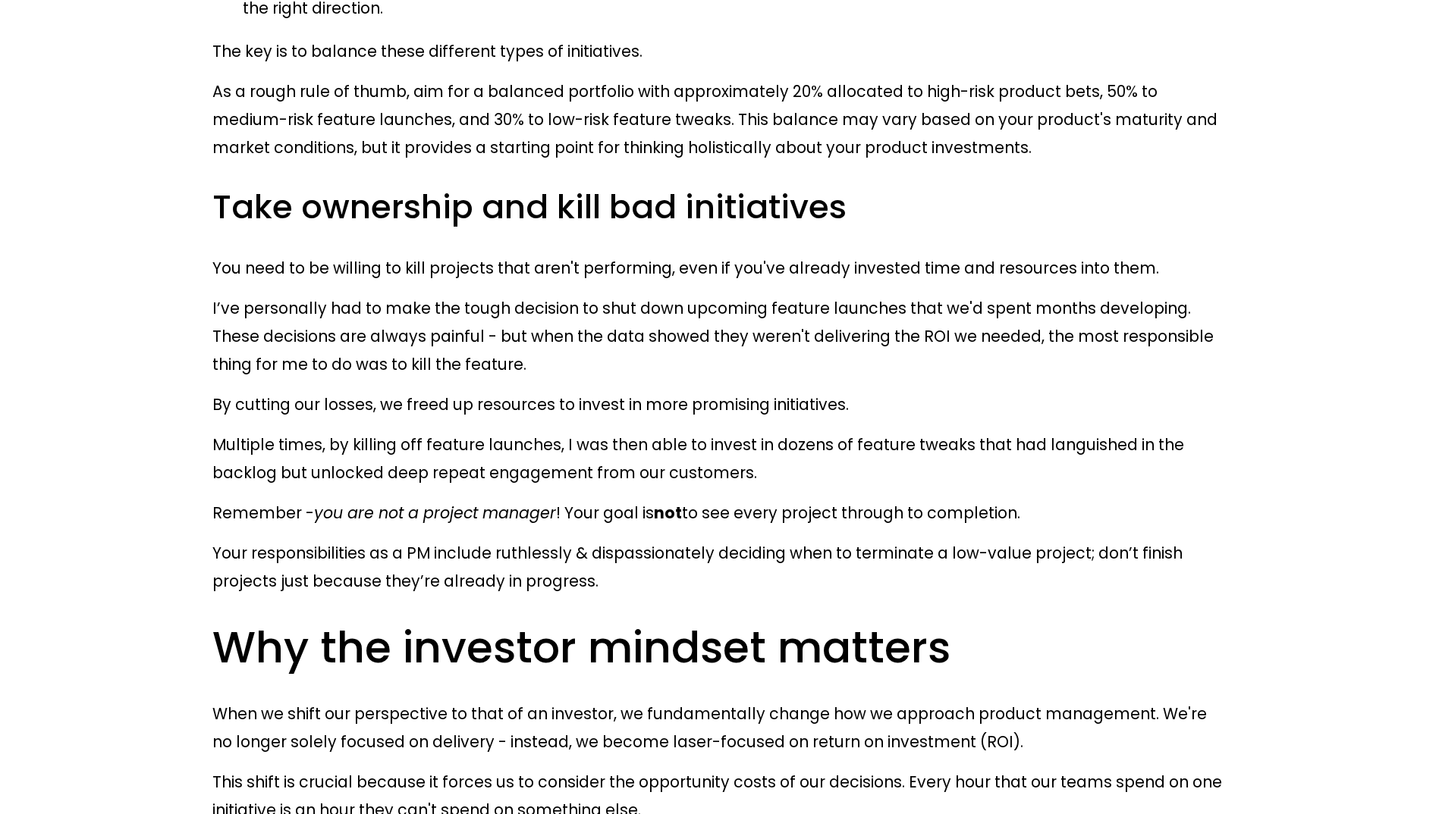
scroll to position [3944, 0]
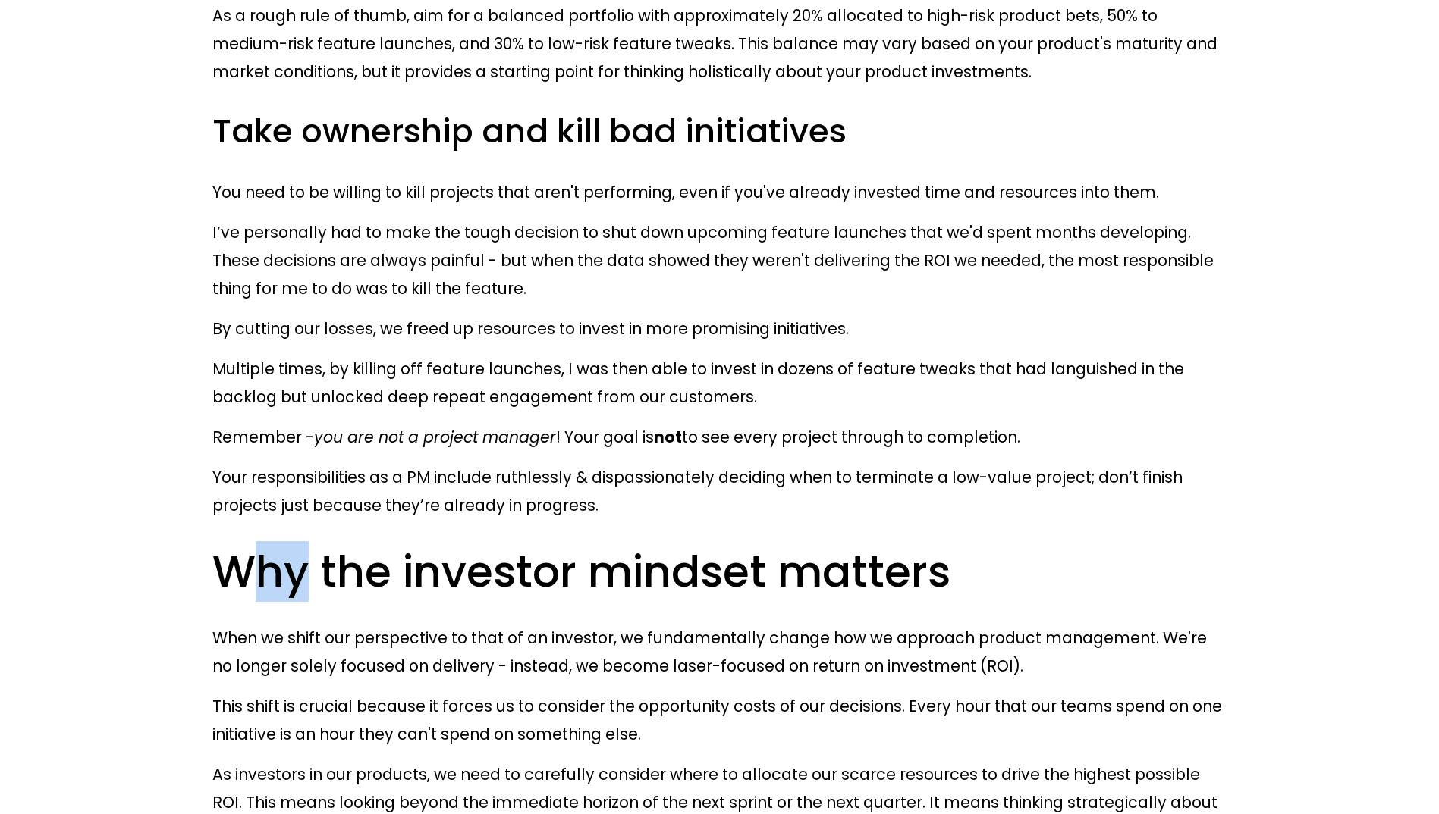
drag, startPoint x: 231, startPoint y: 47, endPoint x: 281, endPoint y: 51, distance: 51.0
click at [281, 544] on h2 "Why the investor mindset matters" at bounding box center [719, 572] width 1014 height 56
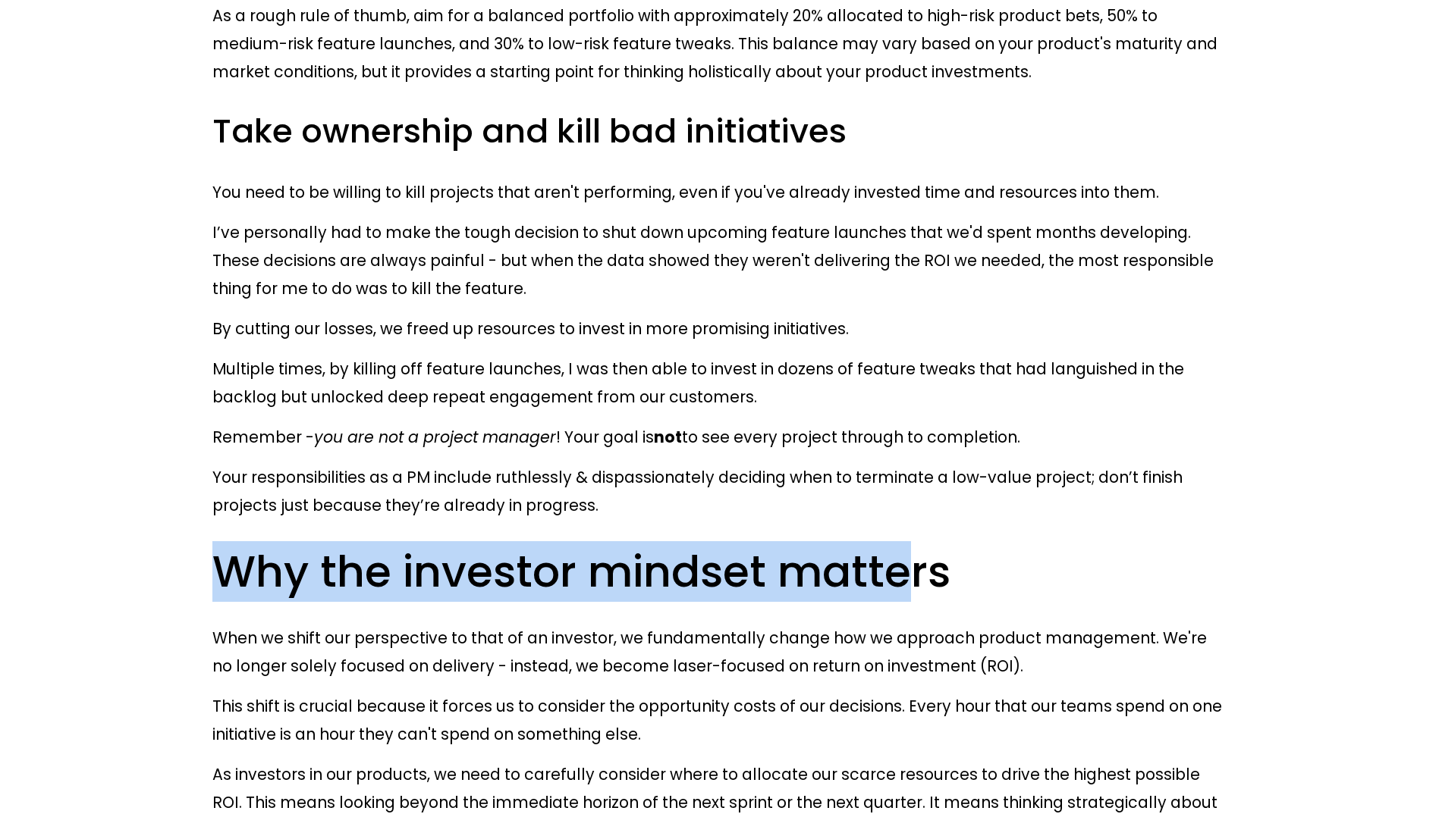
drag, startPoint x: 281, startPoint y: 51, endPoint x: 761, endPoint y: 57, distance: 480.1
click at [761, 544] on h2 "Why the investor mindset matters" at bounding box center [719, 572] width 1014 height 56
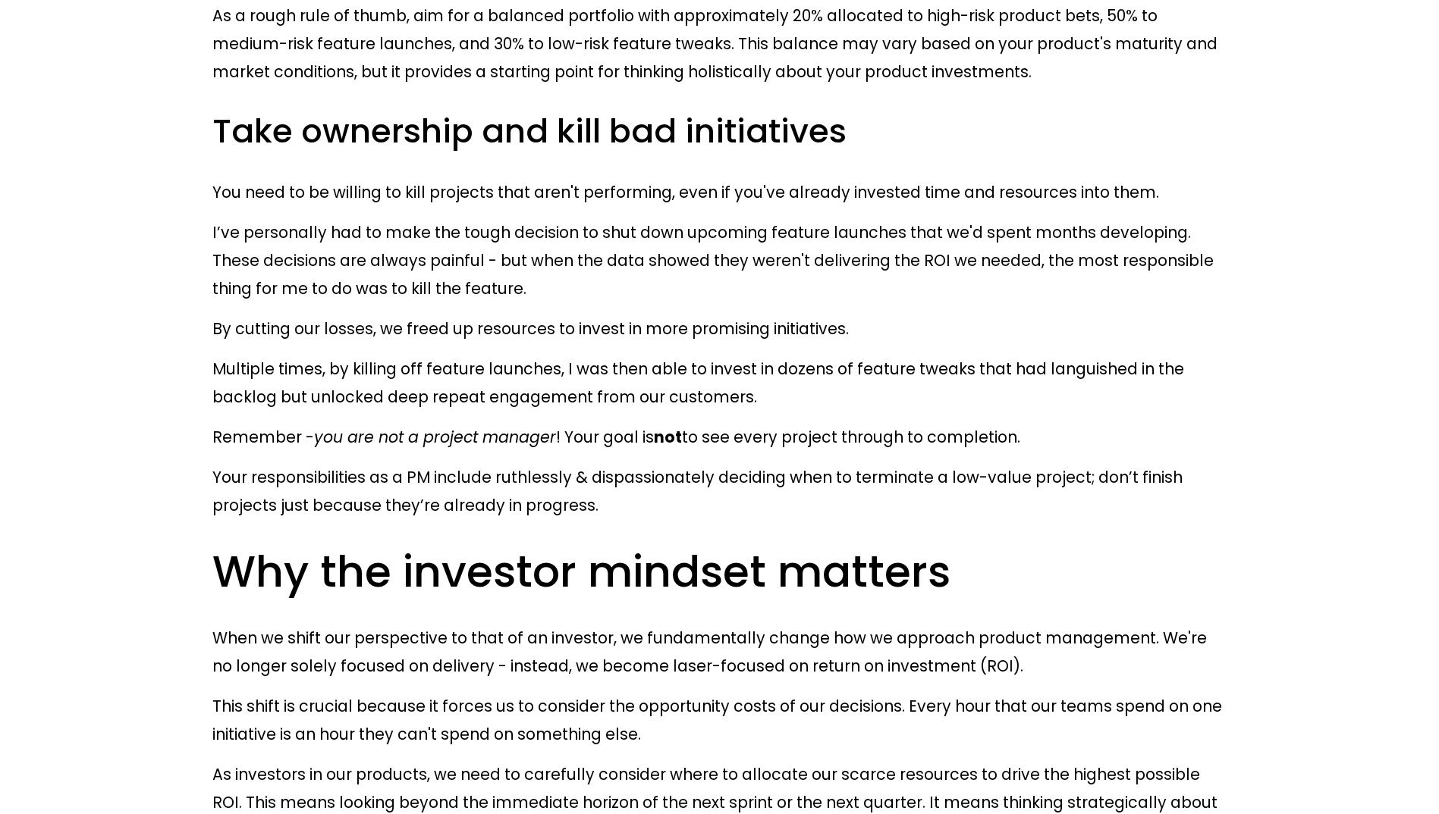
drag, startPoint x: 761, startPoint y: 57, endPoint x: 442, endPoint y: 202, distance: 350.9
click at [442, 692] on p "This shift is crucial because it forces us to consider the opportunity costs of…" at bounding box center [719, 720] width 1014 height 56
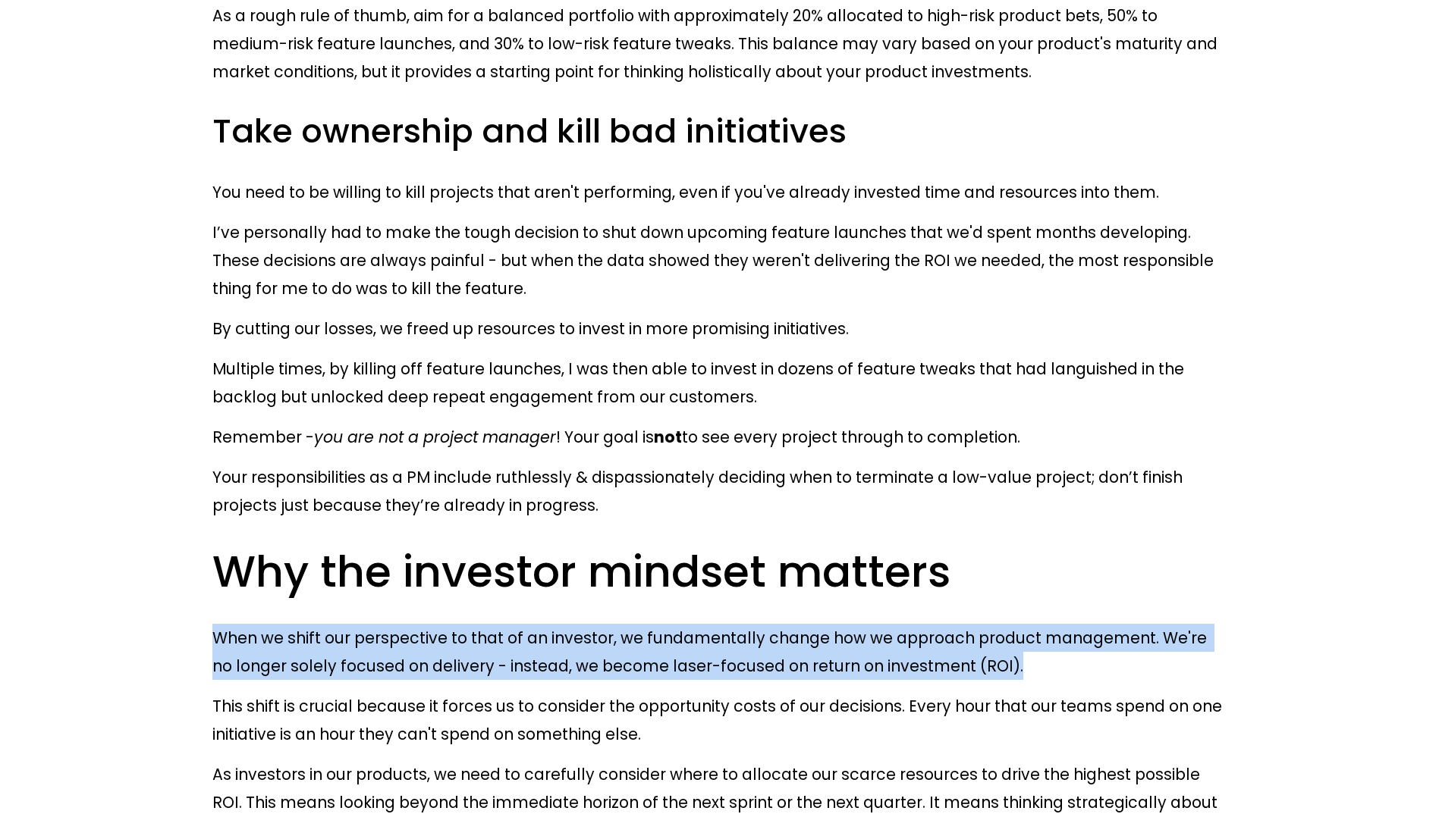
drag, startPoint x: 209, startPoint y: 103, endPoint x: 906, endPoint y: 126, distance: 697.3
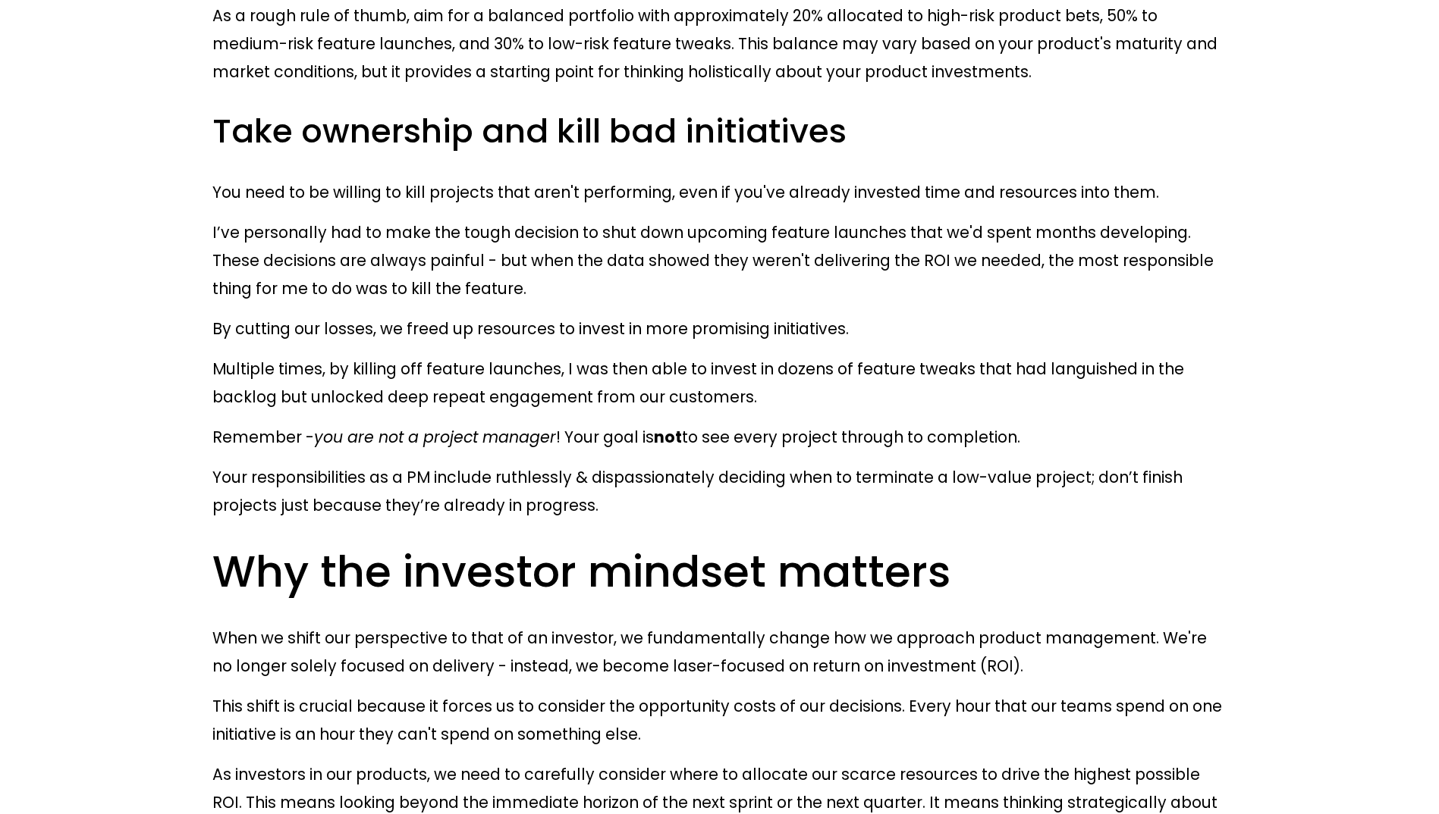
drag, startPoint x: 906, startPoint y: 126, endPoint x: 805, endPoint y: 152, distance: 104.1
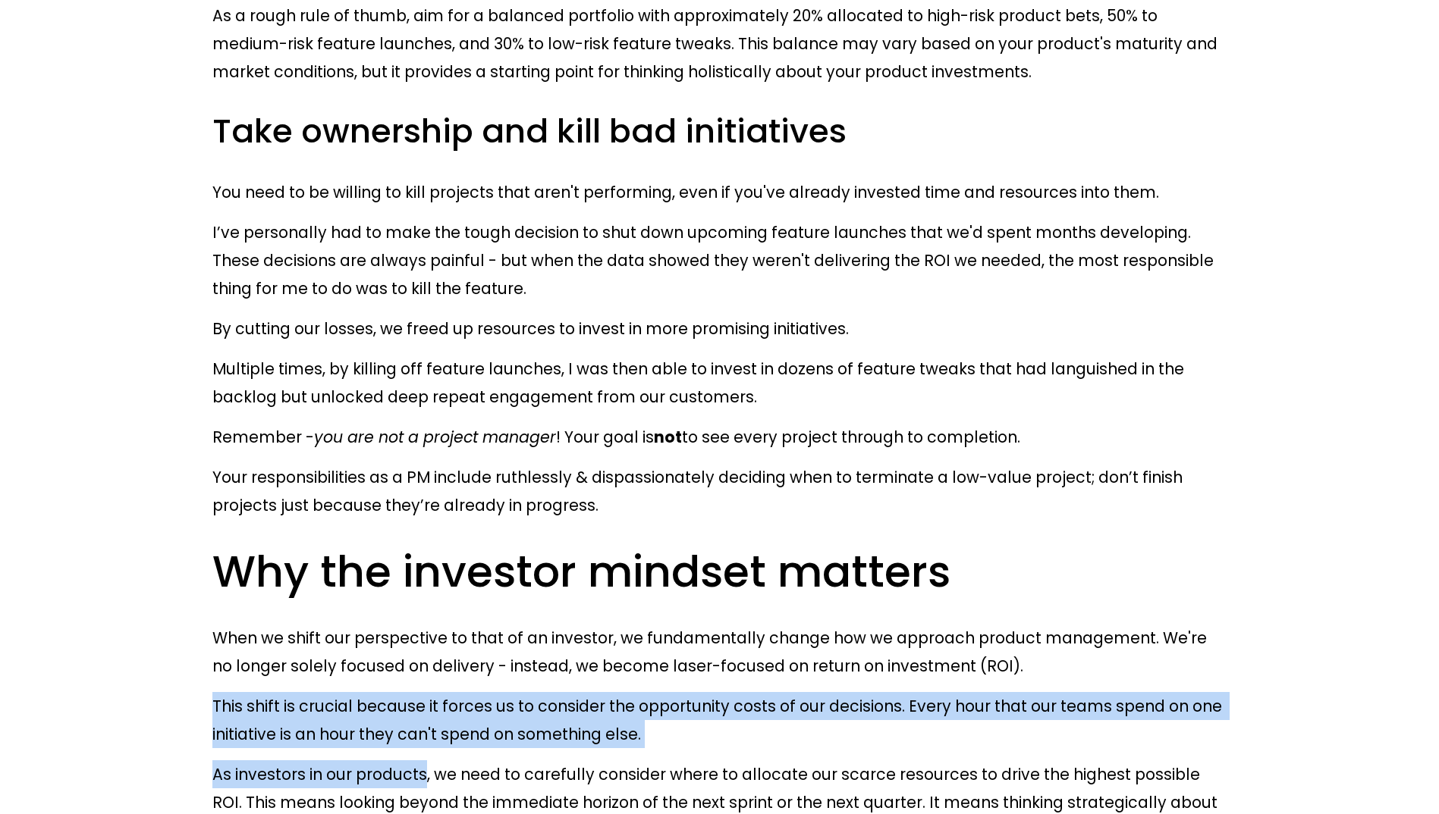
drag, startPoint x: 212, startPoint y: 168, endPoint x: 410, endPoint y: 243, distance: 212.4
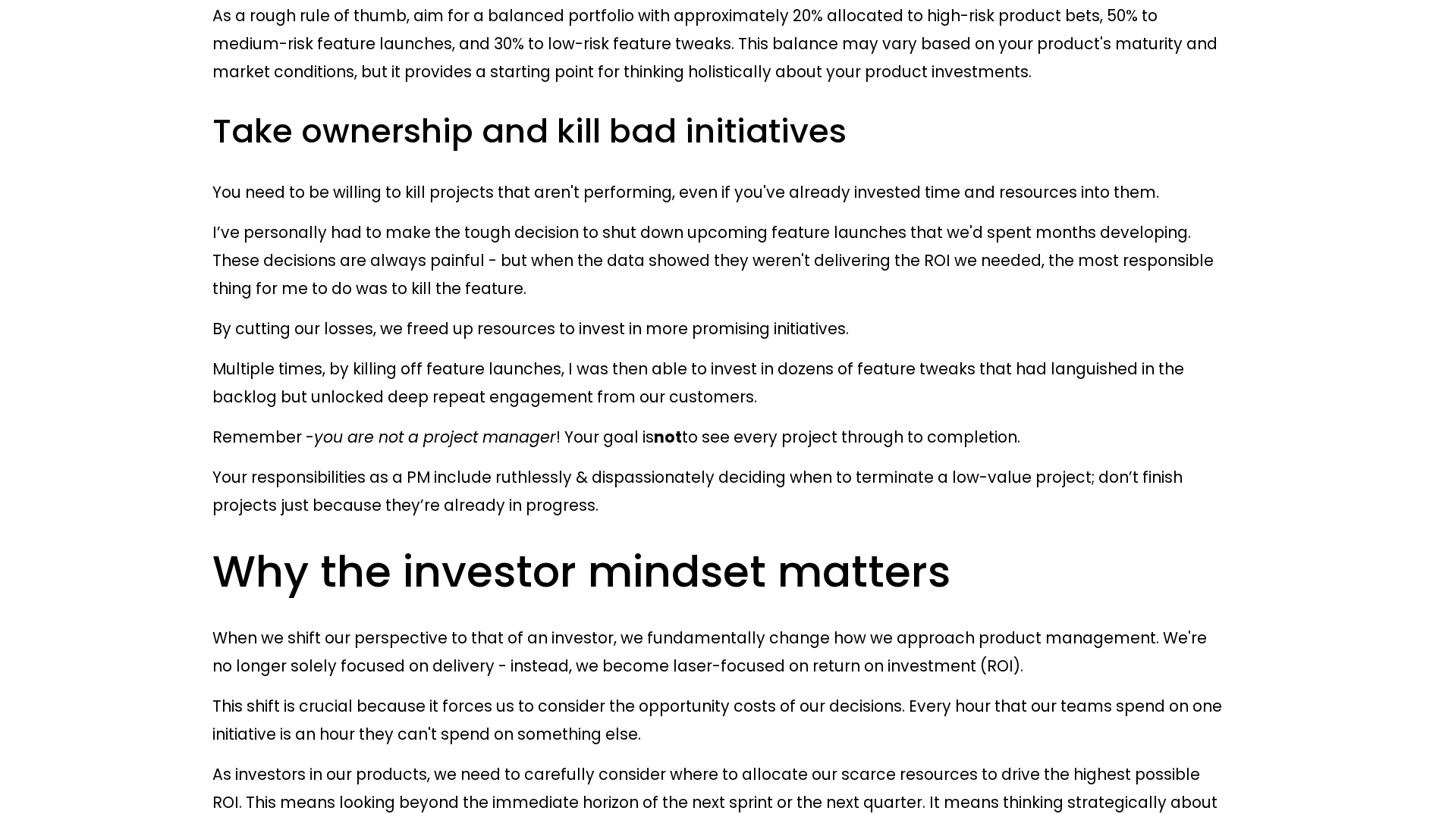
drag, startPoint x: 410, startPoint y: 243, endPoint x: 410, endPoint y: 268, distance: 25.0
click at [410, 761] on p "As investors in our products, we need to carefully consider where to allocate o…" at bounding box center [719, 803] width 1014 height 84
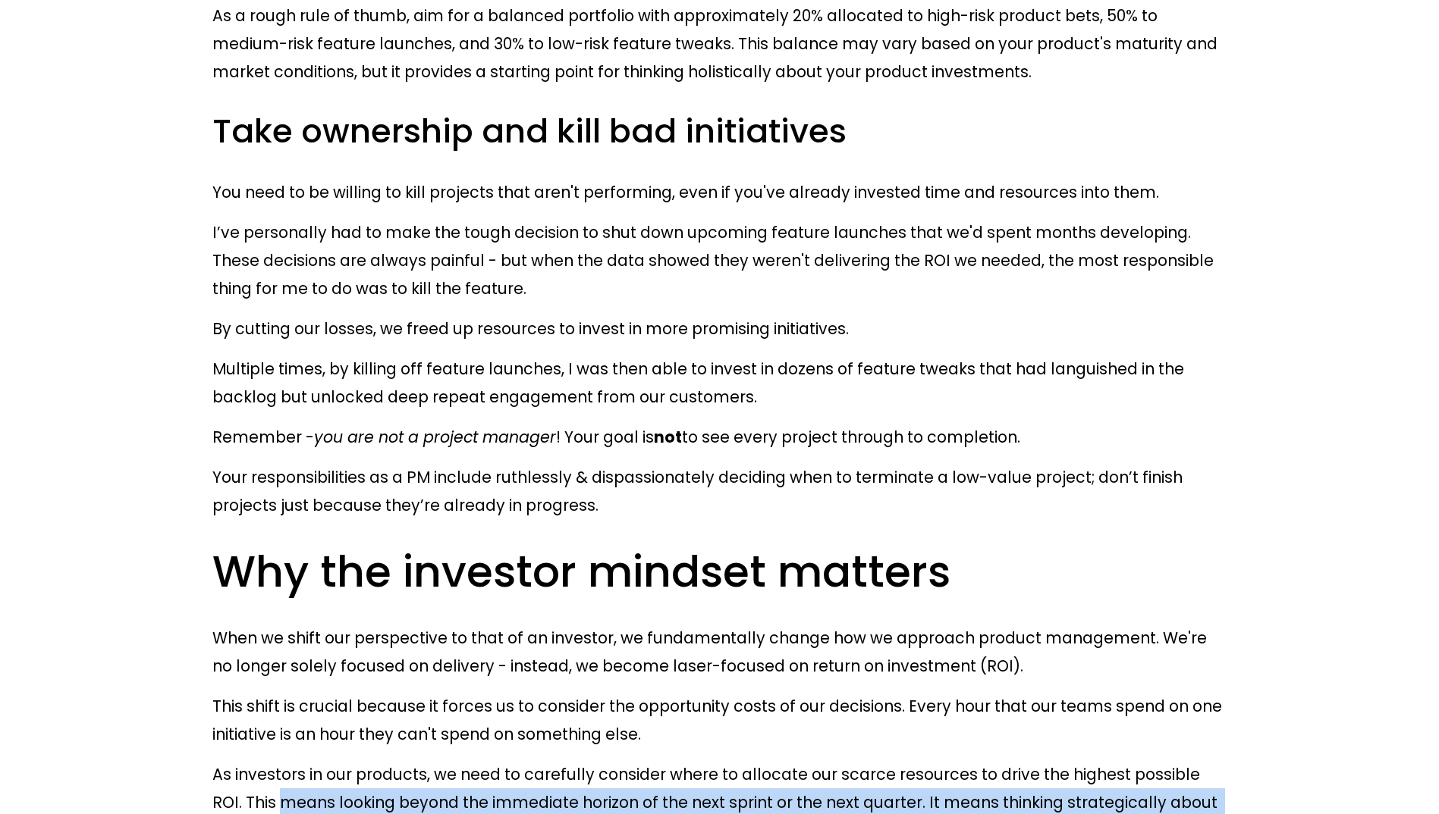
drag, startPoint x: 213, startPoint y: 255, endPoint x: 581, endPoint y: 288, distance: 369.3
click at [581, 761] on p "As investors in our products, we need to carefully consider where to allocate o…" at bounding box center [719, 803] width 1014 height 84
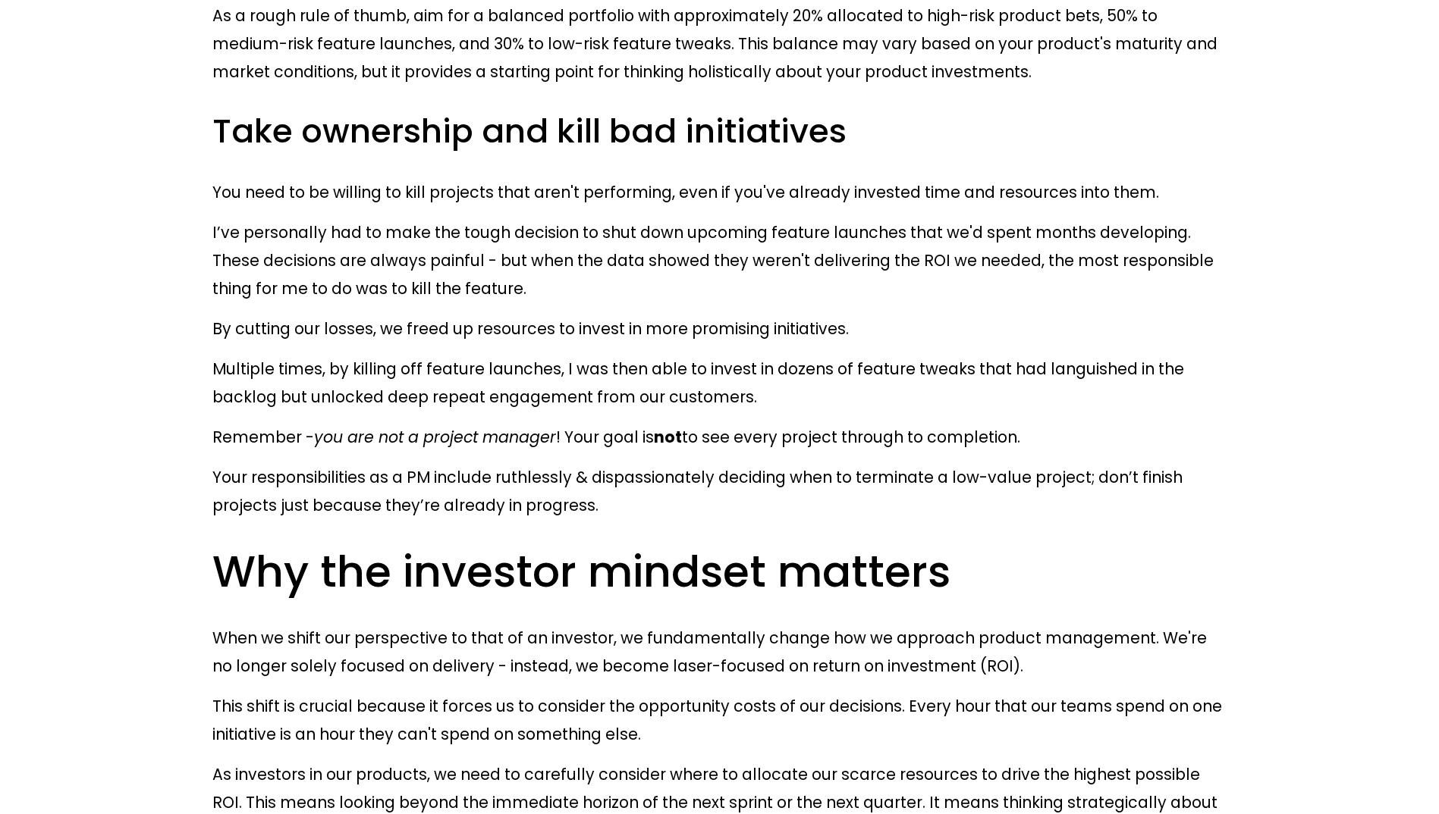
drag, startPoint x: 581, startPoint y: 288, endPoint x: 544, endPoint y: 326, distance: 53.1
drag, startPoint x: 202, startPoint y: 322, endPoint x: 648, endPoint y: 324, distance: 445.9
drag, startPoint x: 648, startPoint y: 324, endPoint x: 611, endPoint y: 358, distance: 49.9
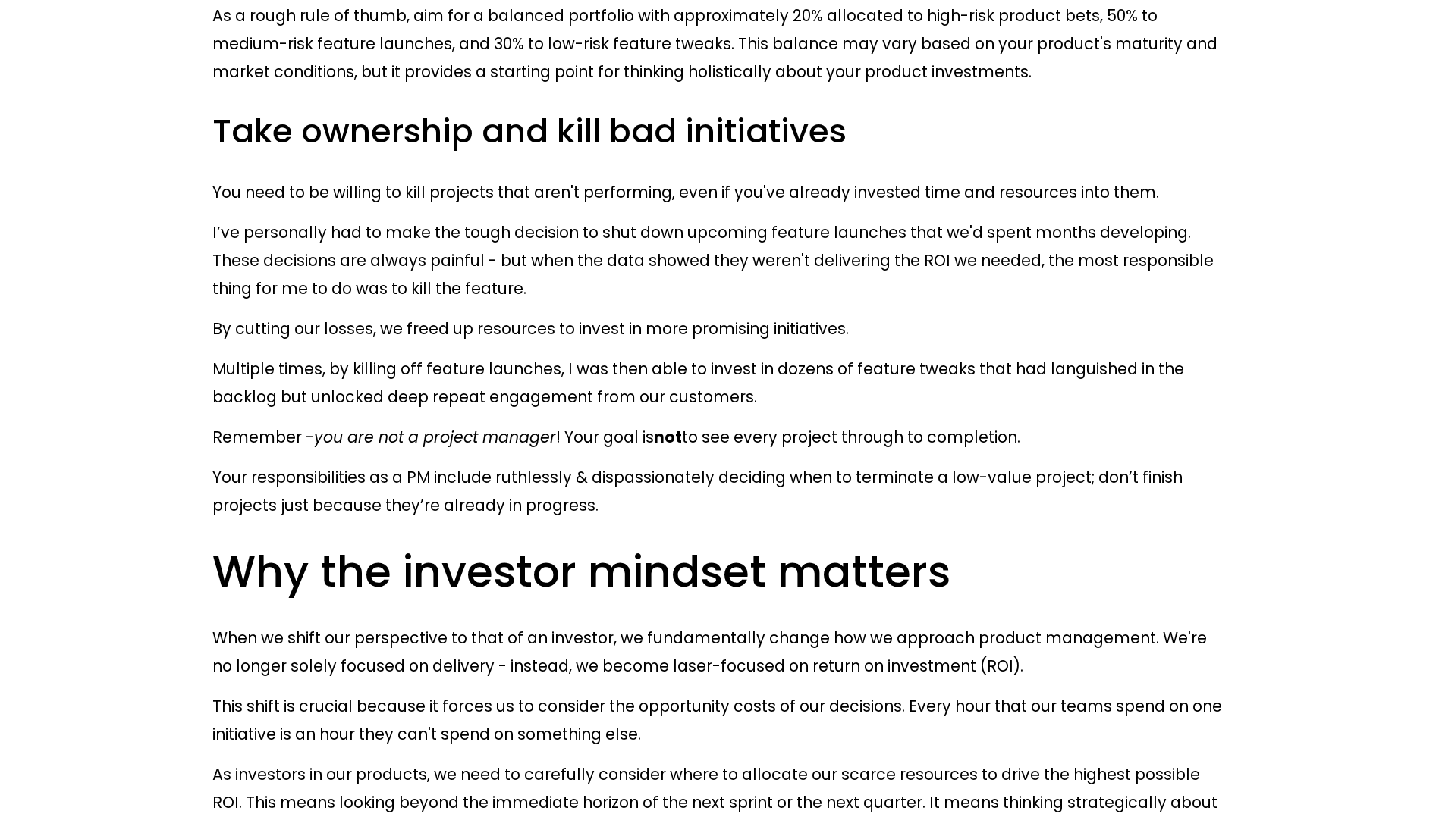
drag, startPoint x: 396, startPoint y: 349, endPoint x: 412, endPoint y: 345, distance: 16.4
